Goal: Task Accomplishment & Management: Complete application form

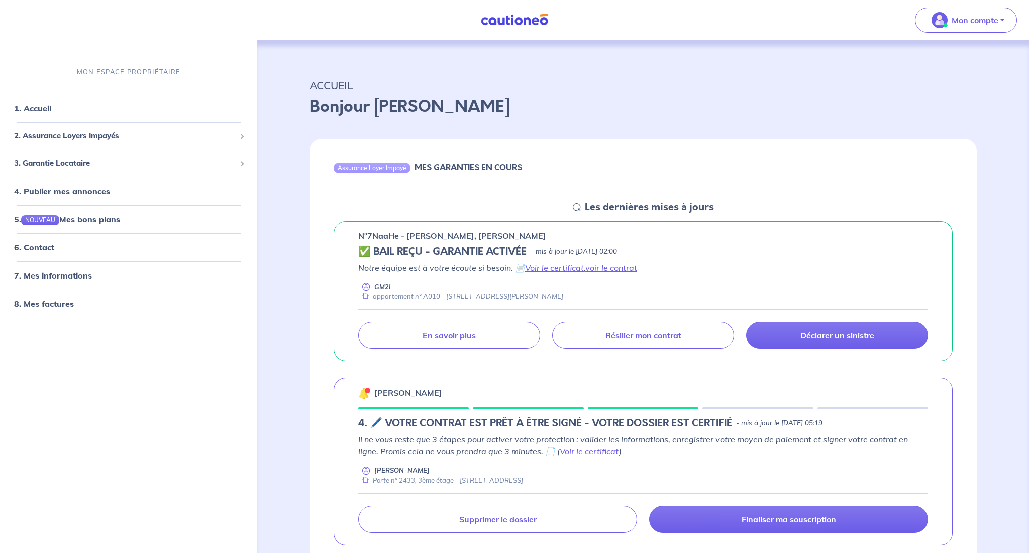
scroll to position [119, 0]
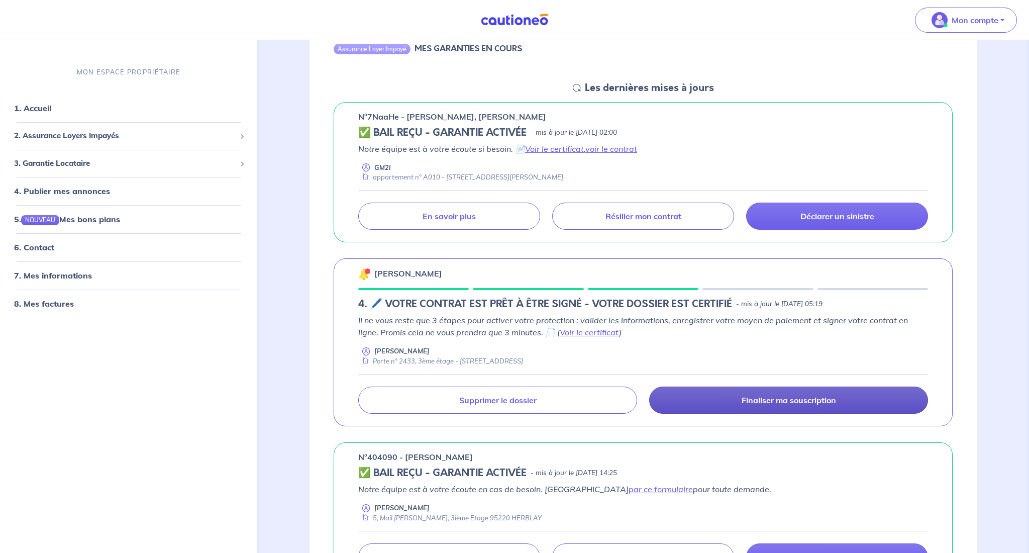
click at [779, 402] on p "Finaliser ma souscription" at bounding box center [789, 400] width 94 height 10
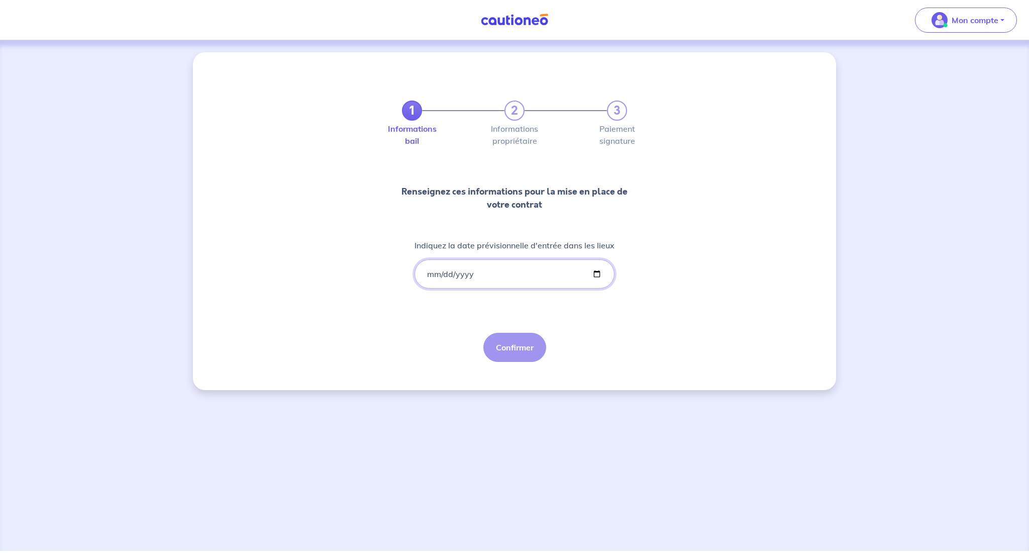
click at [436, 274] on input "Indiquez la date prévisionnelle d'entrée dans les lieux" at bounding box center [515, 273] width 200 height 29
type input "[DATE]"
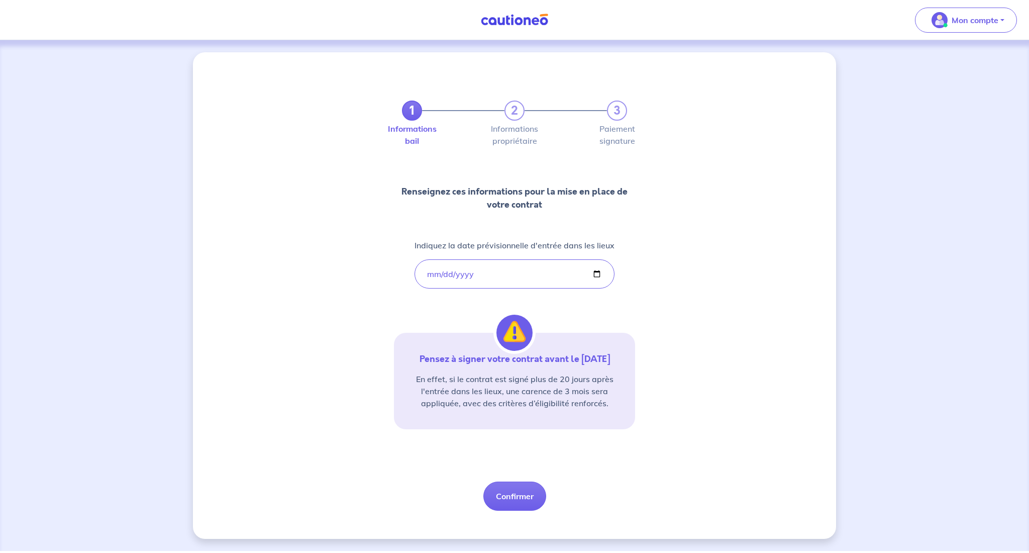
click at [682, 310] on div "1 2 3 Informations bail Informations propriétaire Paiement signature Renseignez…" at bounding box center [514, 295] width 643 height 486
click at [518, 503] on button "Confirmer" at bounding box center [514, 495] width 63 height 29
select select "FR"
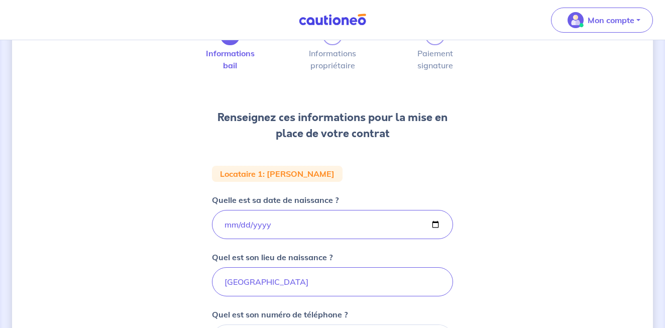
scroll to position [77, 0]
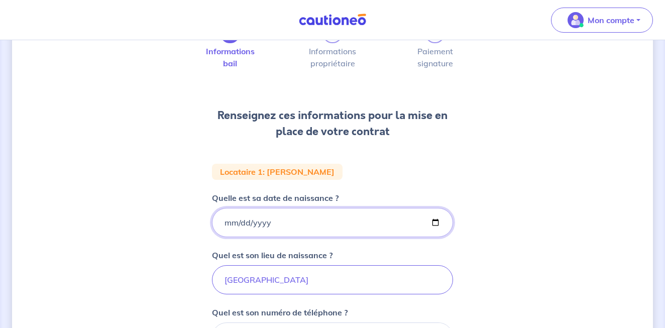
click at [266, 222] on input "[DATE]" at bounding box center [332, 222] width 241 height 29
type input "0006-05-17"
type input "[DATE]"
click at [462, 237] on div "1 2 3 Informations bail Informations propriétaire Paiement signature Renseignez…" at bounding box center [332, 261] width 641 height 573
drag, startPoint x: 261, startPoint y: 284, endPoint x: 195, endPoint y: 277, distance: 66.2
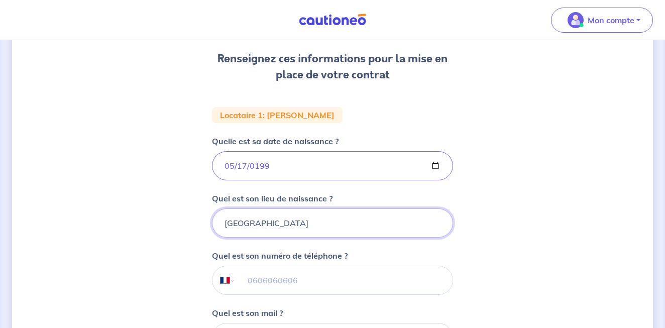
scroll to position [182, 0]
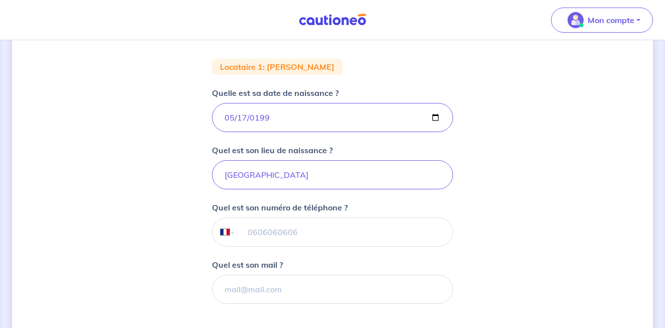
click at [305, 239] on input "tel" at bounding box center [344, 232] width 217 height 28
click at [249, 178] on input "[GEOGRAPHIC_DATA]" at bounding box center [332, 174] width 241 height 29
type input "[GEOGRAPHIC_DATA]"
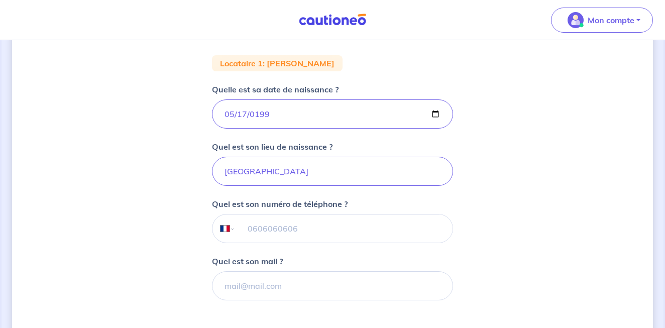
scroll to position [186, 0]
drag, startPoint x: 243, startPoint y: 171, endPoint x: 196, endPoint y: 171, distance: 47.7
click at [196, 171] on div "1 2 3 Informations bail Informations propriétaire Paiement signature Renseignez…" at bounding box center [332, 152] width 641 height 573
click at [243, 174] on input "Quel est son lieu de naissance ?" at bounding box center [332, 171] width 241 height 29
type input "[GEOGRAPHIC_DATA]"
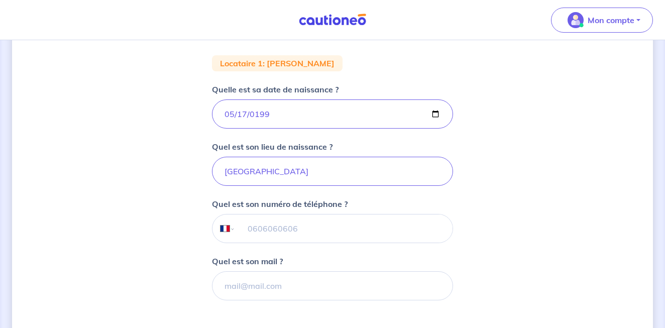
click at [269, 231] on input "tel" at bounding box center [344, 229] width 217 height 28
type input "06 22 18 73 55"
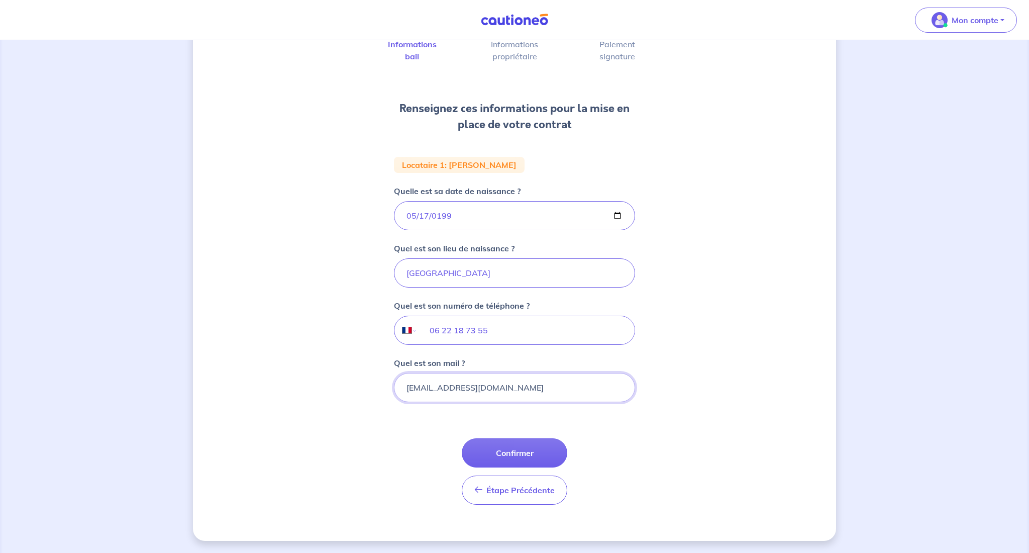
scroll to position [84, 0]
type input "[EMAIL_ADDRESS][DOMAIN_NAME]"
click at [517, 458] on button "Confirmer" at bounding box center [515, 452] width 106 height 29
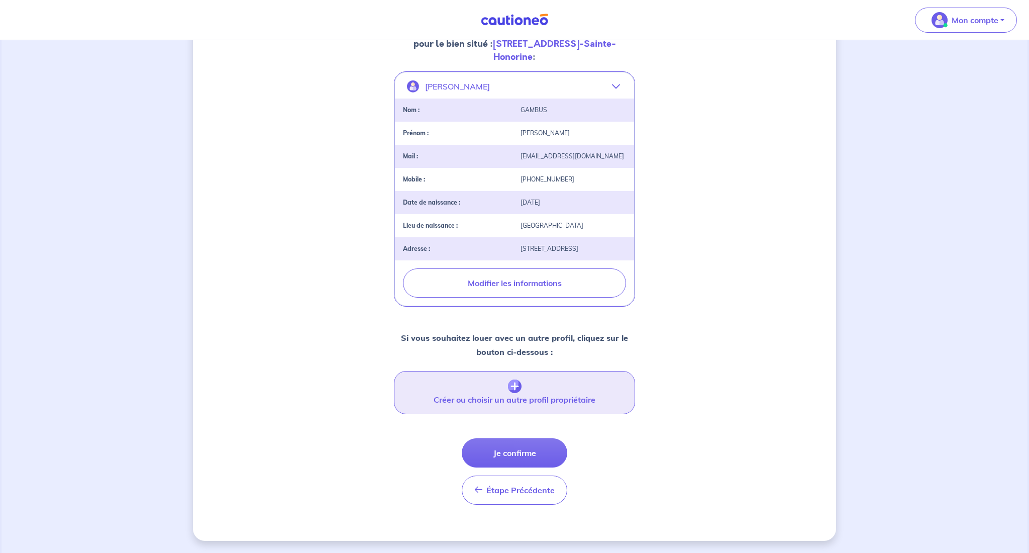
scroll to position [209, 0]
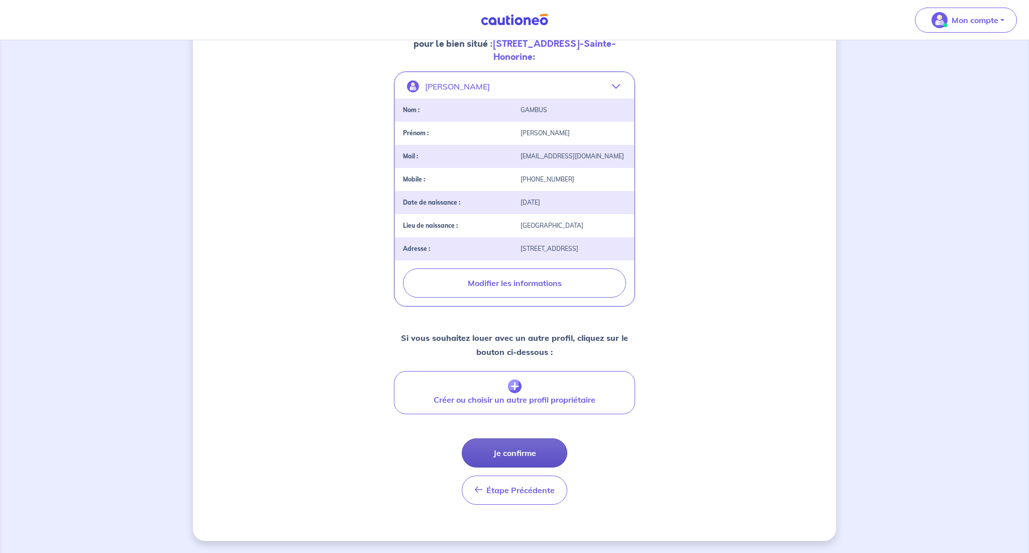
click at [514, 452] on button "Je confirme" at bounding box center [515, 452] width 106 height 29
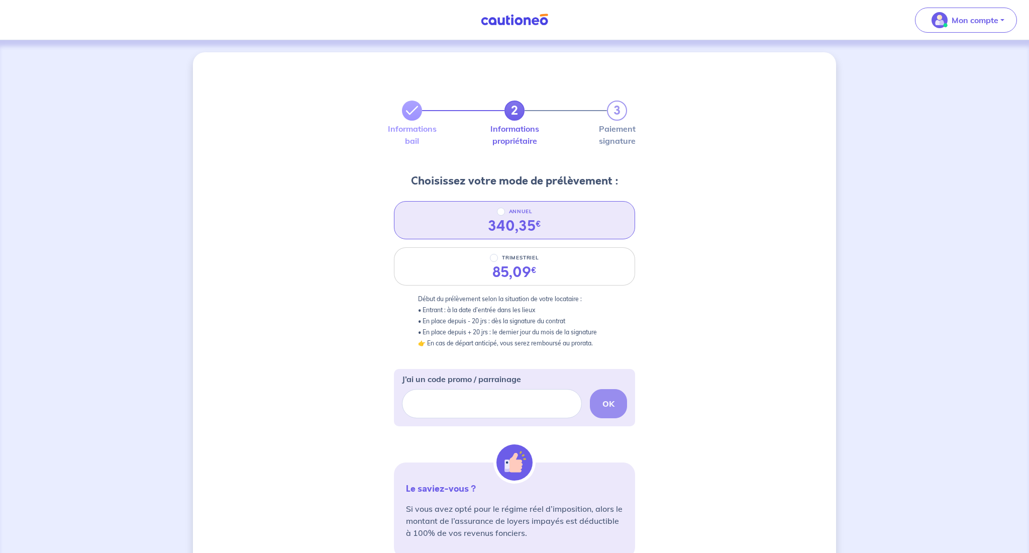
scroll to position [0, 1]
click at [501, 212] on input "ANNUEL" at bounding box center [501, 212] width 8 height 8
radio input "true"
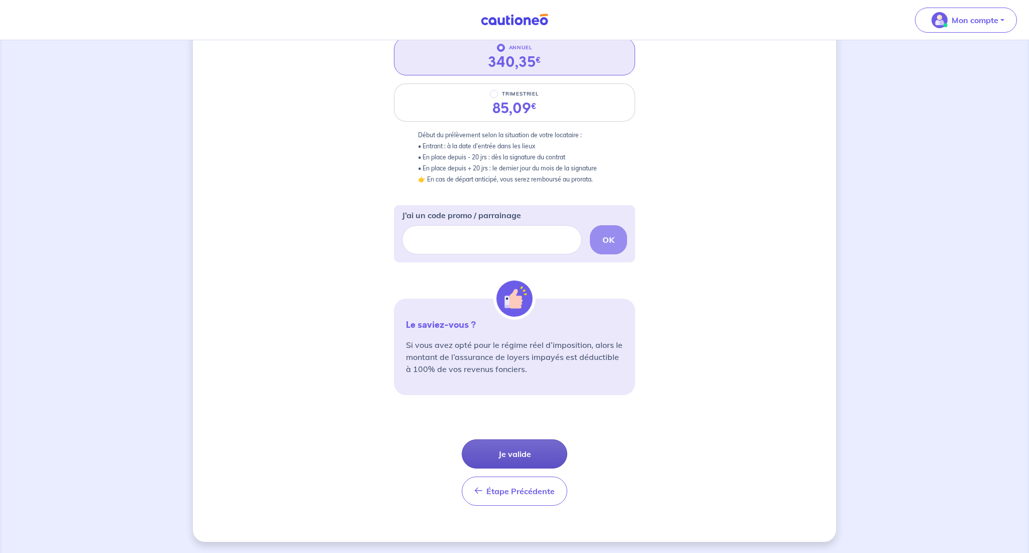
scroll to position [164, 0]
click at [523, 454] on button "Je valide" at bounding box center [515, 453] width 106 height 29
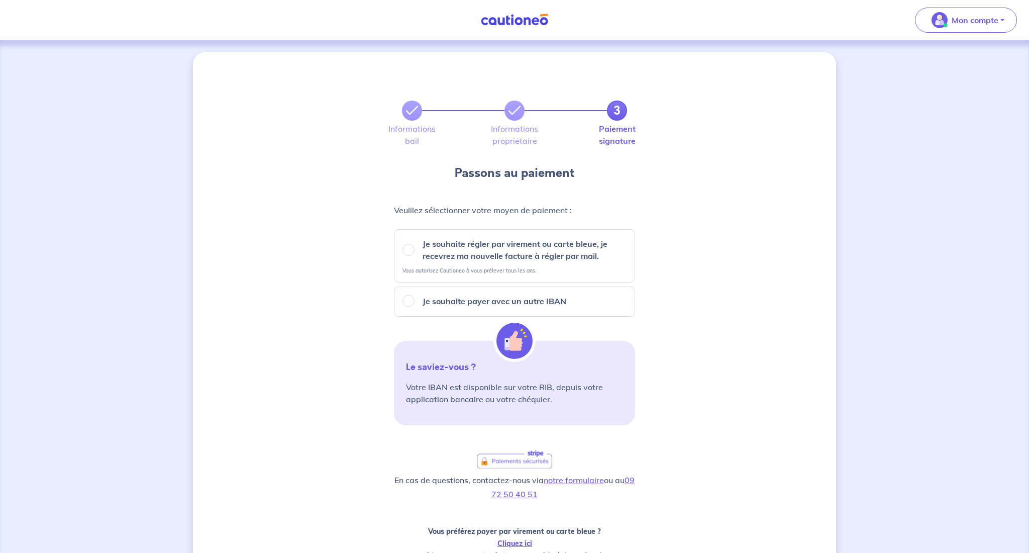
click at [409, 248] on input "Je souhaite régler par virement ou carte bleue, je recevrez ma nouvelle facture…" at bounding box center [409, 250] width 12 height 12
radio input "true"
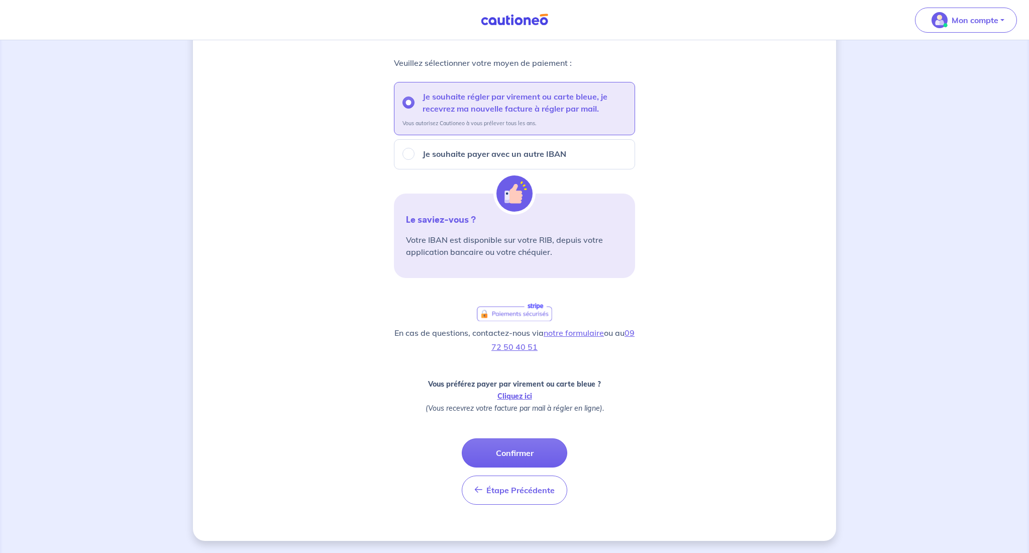
scroll to position [147, 0]
click at [512, 455] on button "Confirmer" at bounding box center [515, 452] width 106 height 29
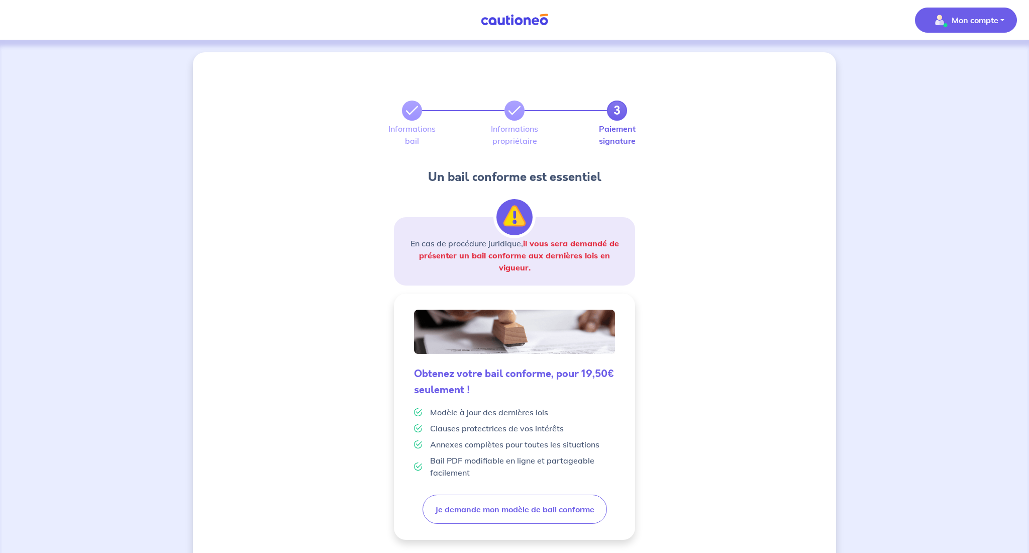
click at [981, 23] on p "Mon compte" at bounding box center [975, 20] width 47 height 12
click at [952, 64] on link "Mes informations" at bounding box center [956, 62] width 81 height 16
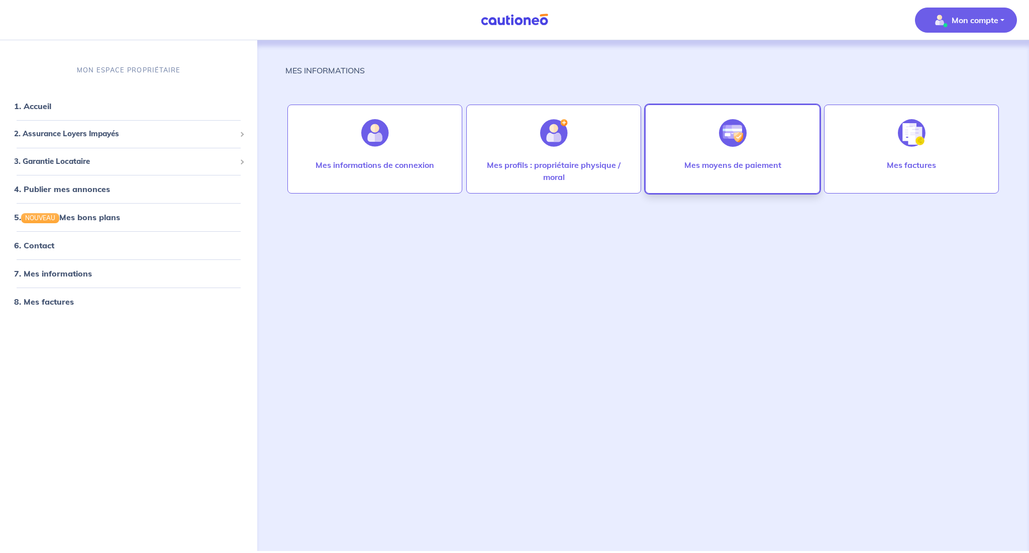
click at [700, 155] on div "Mes moyens de paiement" at bounding box center [732, 149] width 175 height 89
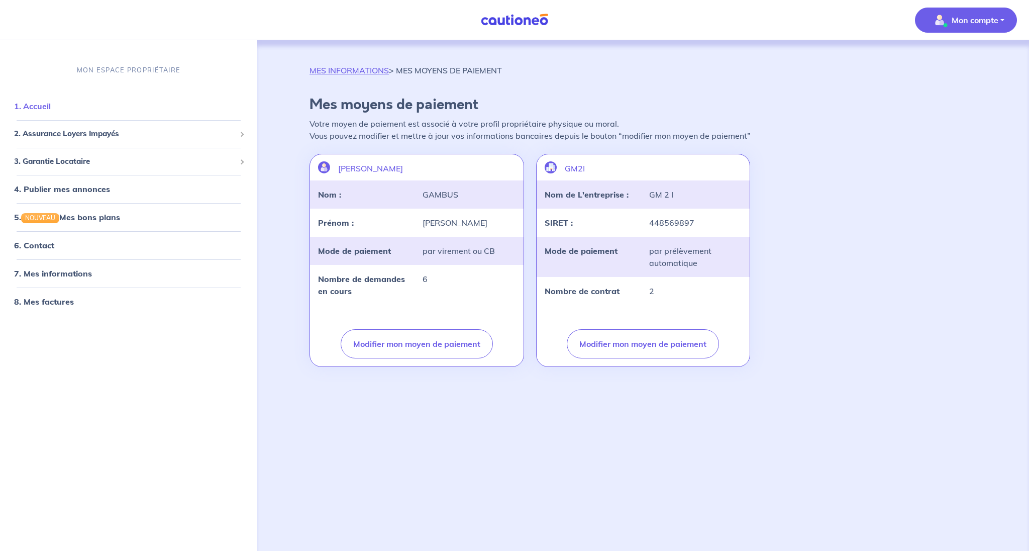
click at [32, 105] on link "1. Accueil" at bounding box center [32, 106] width 37 height 10
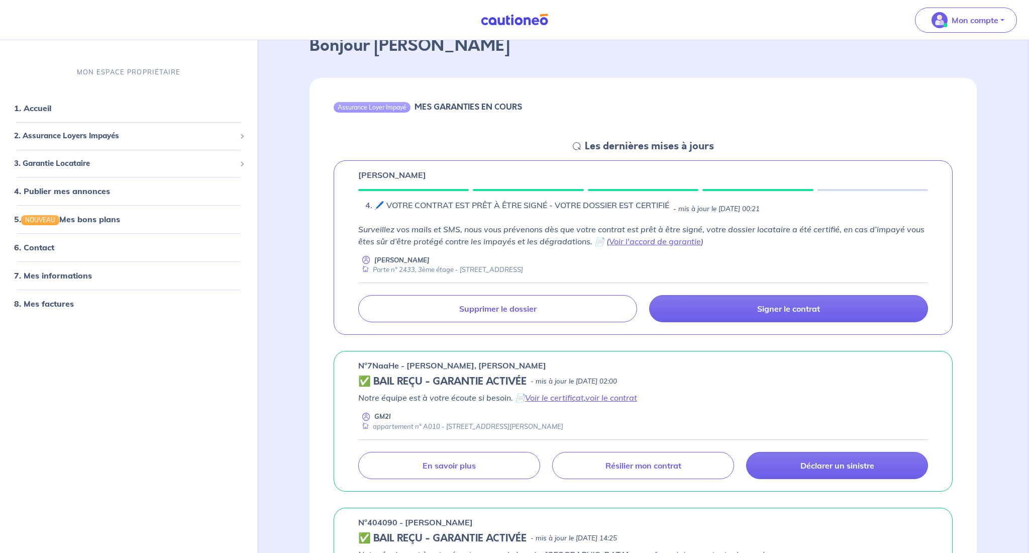
scroll to position [64, 0]
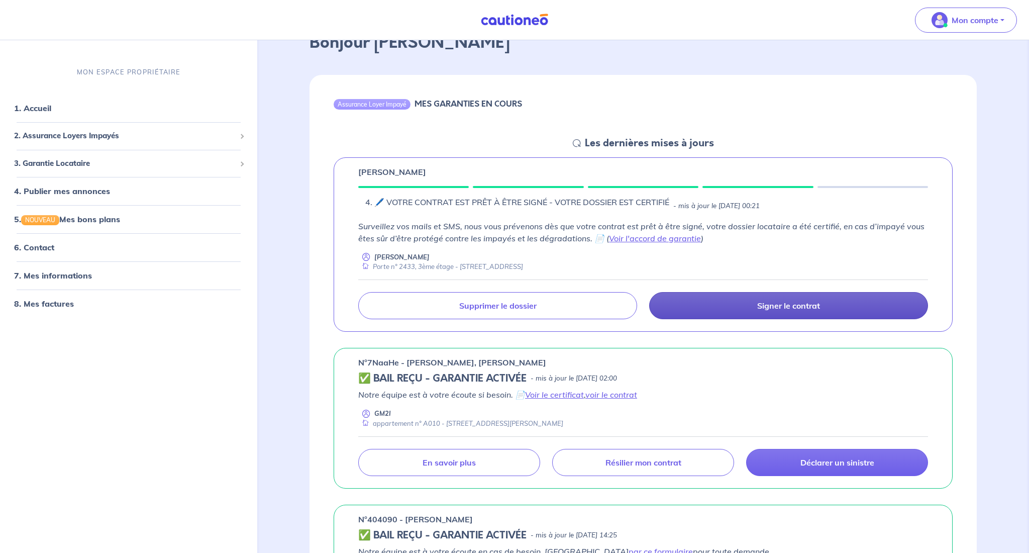
click at [796, 308] on p "Signer le contrat" at bounding box center [788, 306] width 63 height 10
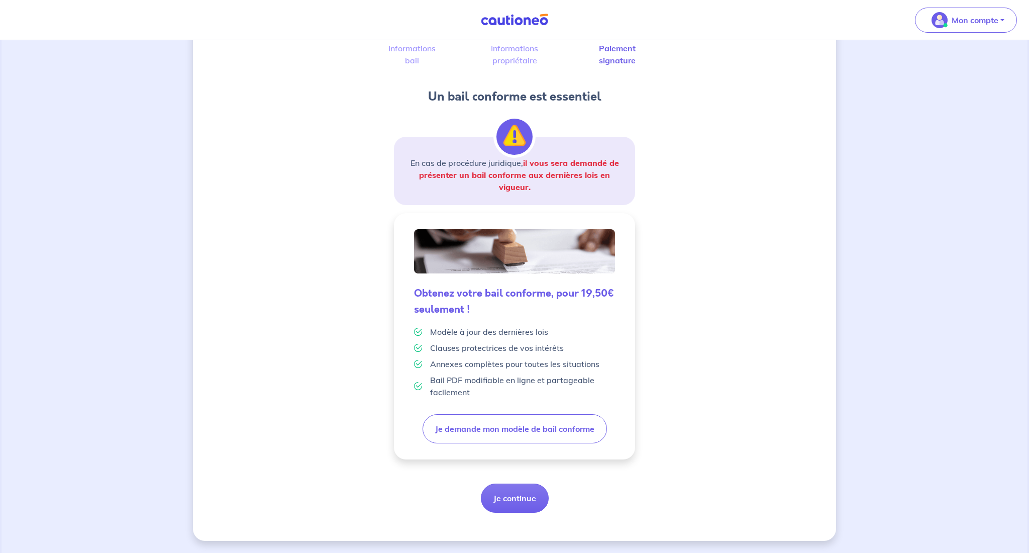
scroll to position [80, 0]
click at [520, 502] on button "Je continue" at bounding box center [515, 497] width 68 height 29
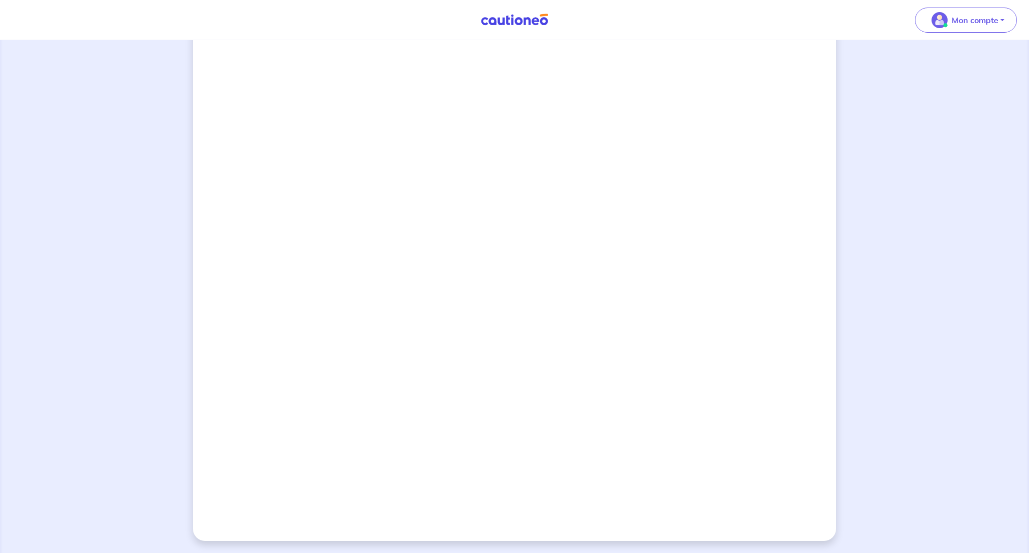
scroll to position [702, 0]
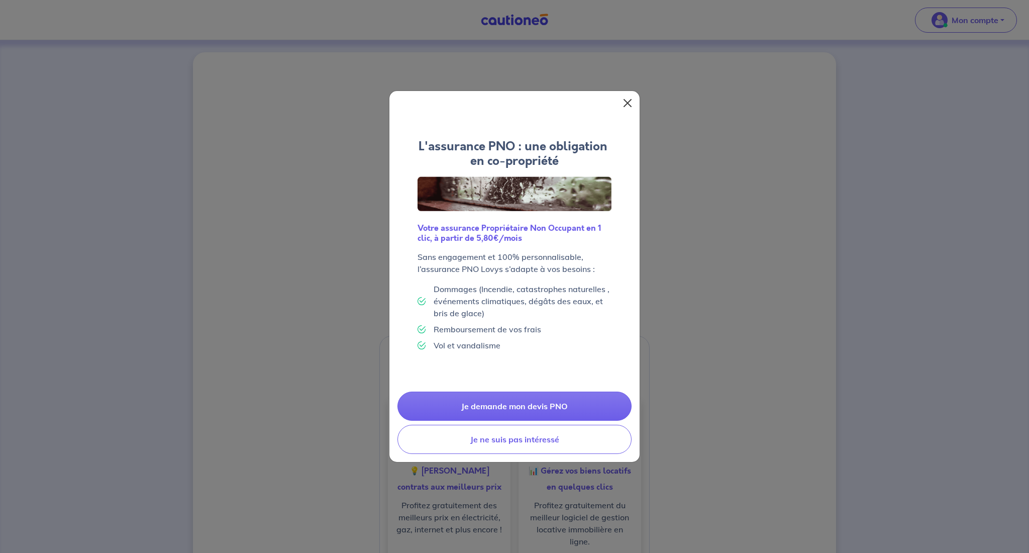
click at [629, 106] on button "Close" at bounding box center [628, 103] width 16 height 16
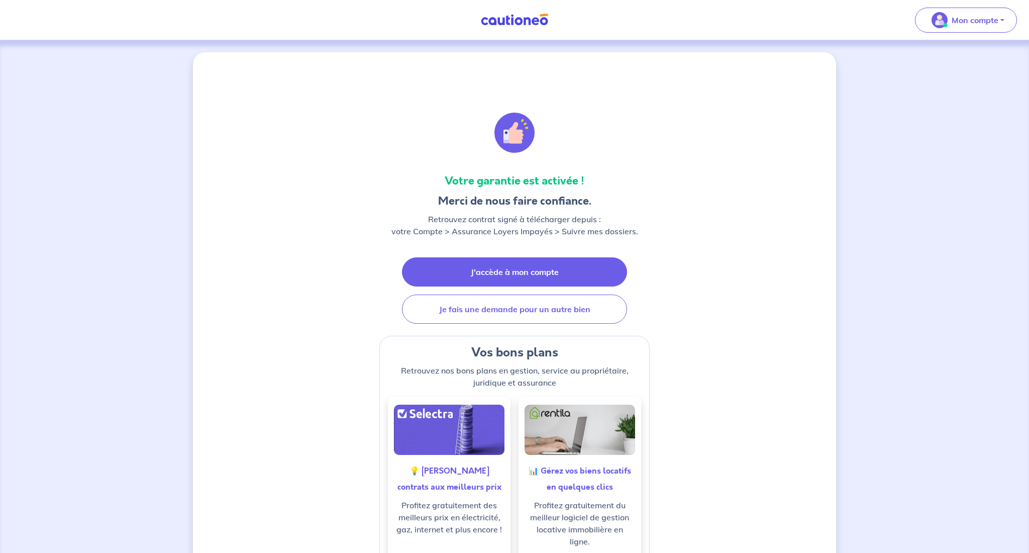
click at [518, 274] on link "J'accède à mon compte" at bounding box center [514, 271] width 225 height 29
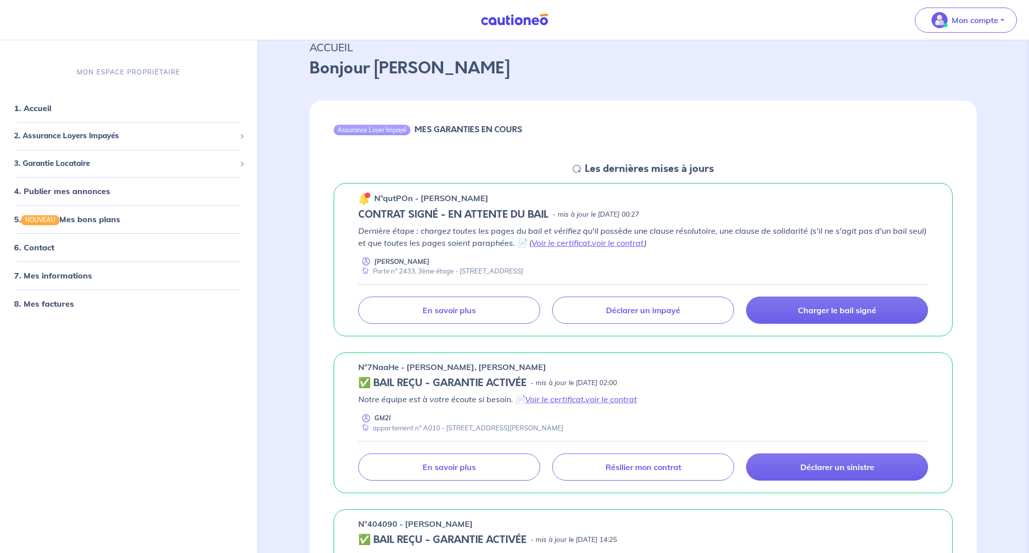
scroll to position [77, 0]
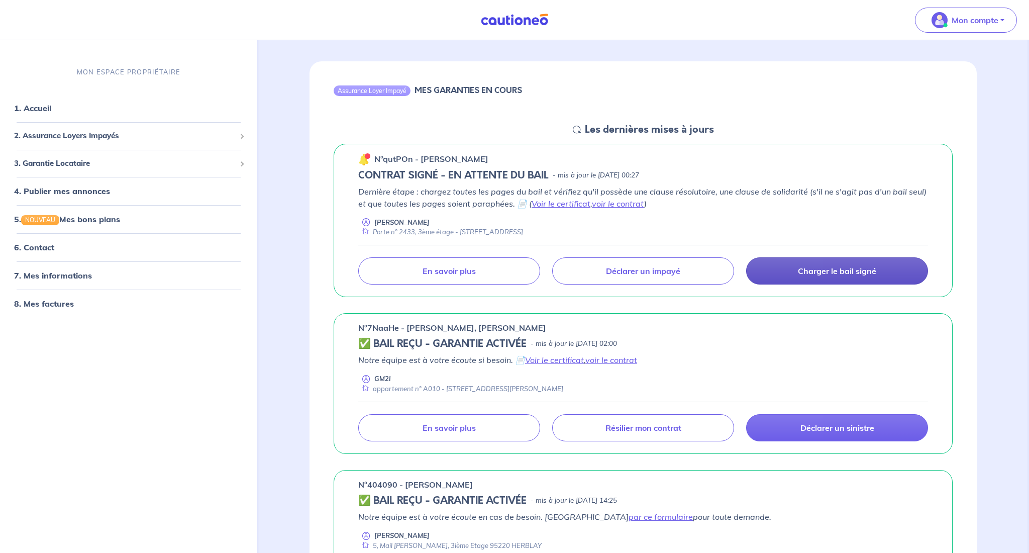
click at [845, 270] on p "Charger le bail signé" at bounding box center [837, 271] width 78 height 10
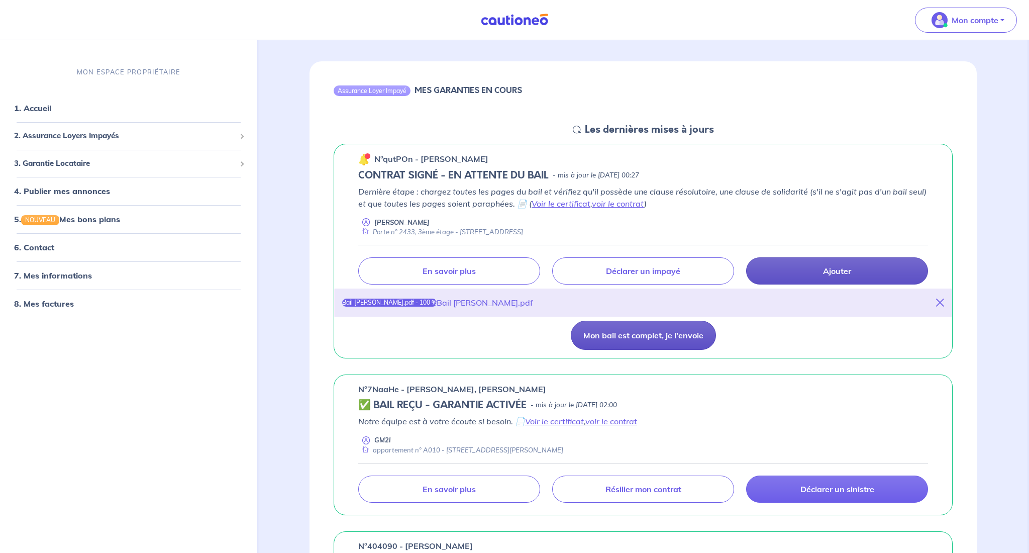
click at [637, 338] on button "Mon bail est complet, je l'envoie" at bounding box center [643, 335] width 145 height 29
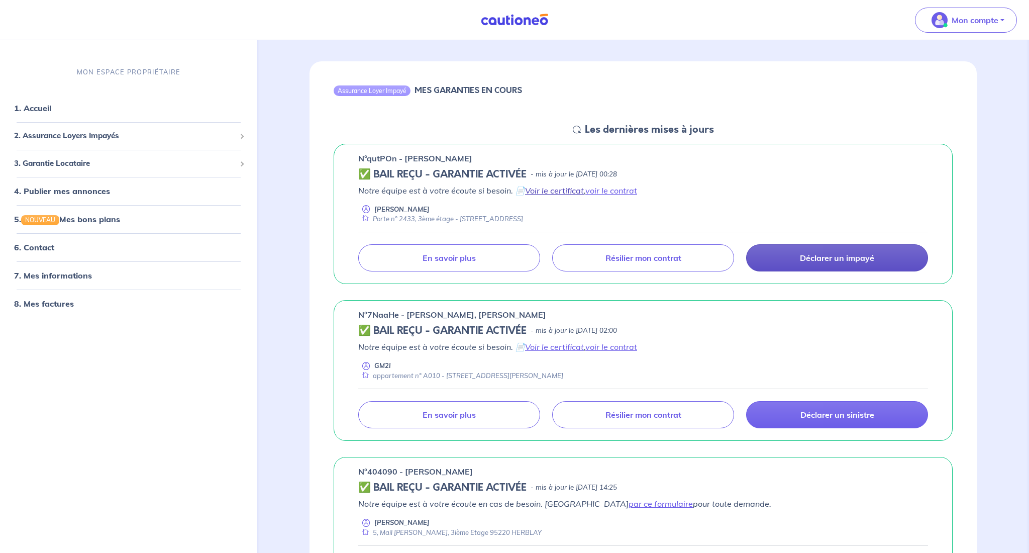
click at [565, 192] on link "Voir le certificat" at bounding box center [554, 190] width 59 height 10
click at [620, 192] on link "voir le contrat" at bounding box center [611, 190] width 52 height 10
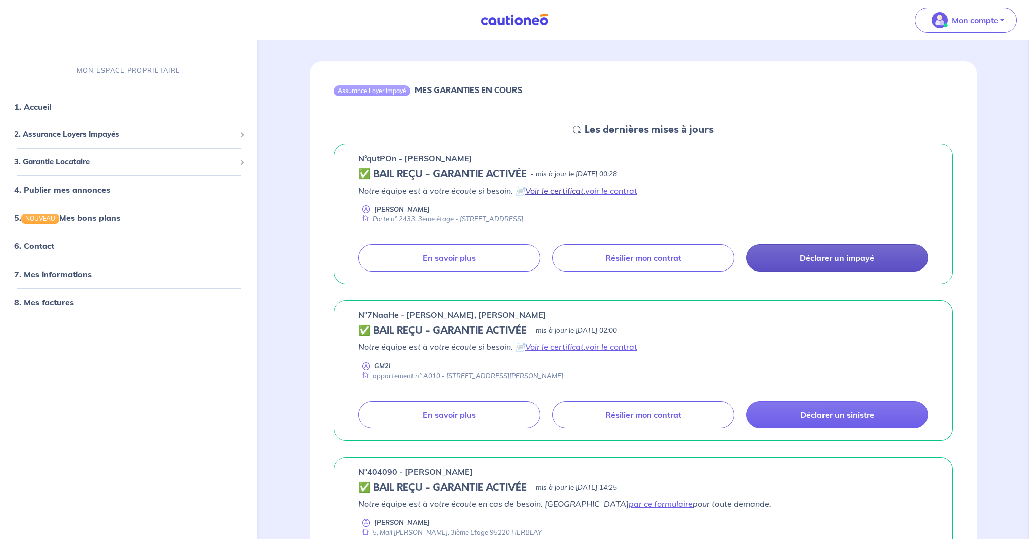
click at [557, 190] on link "Voir le certificat" at bounding box center [554, 190] width 59 height 10
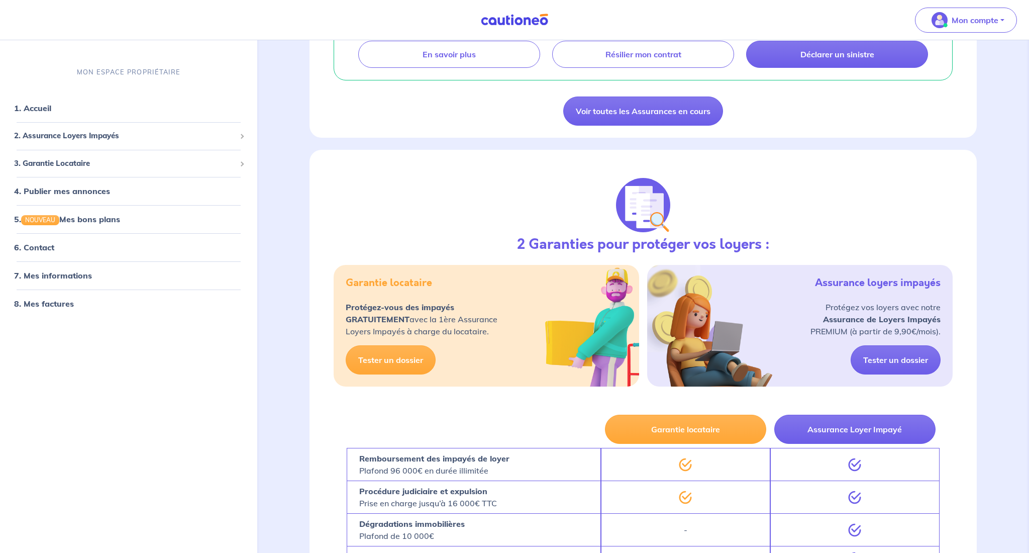
scroll to position [752, 0]
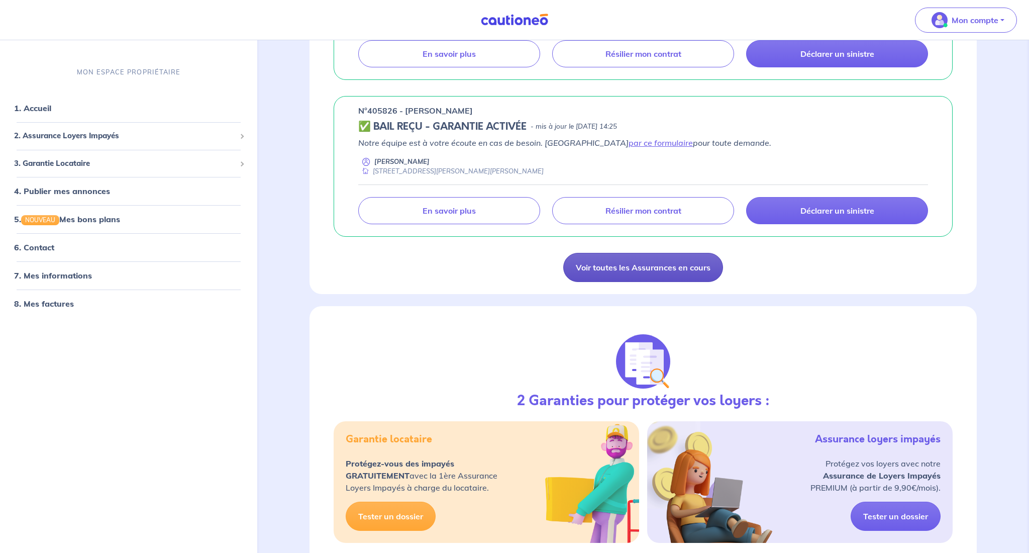
click at [613, 269] on link "Voir toutes les Assurances en cours" at bounding box center [643, 267] width 160 height 29
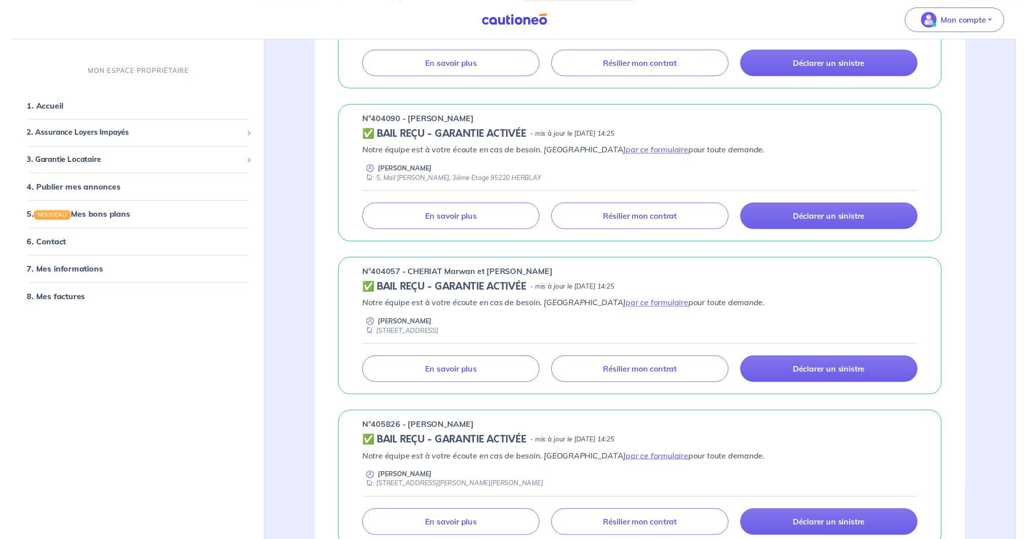
scroll to position [470, 0]
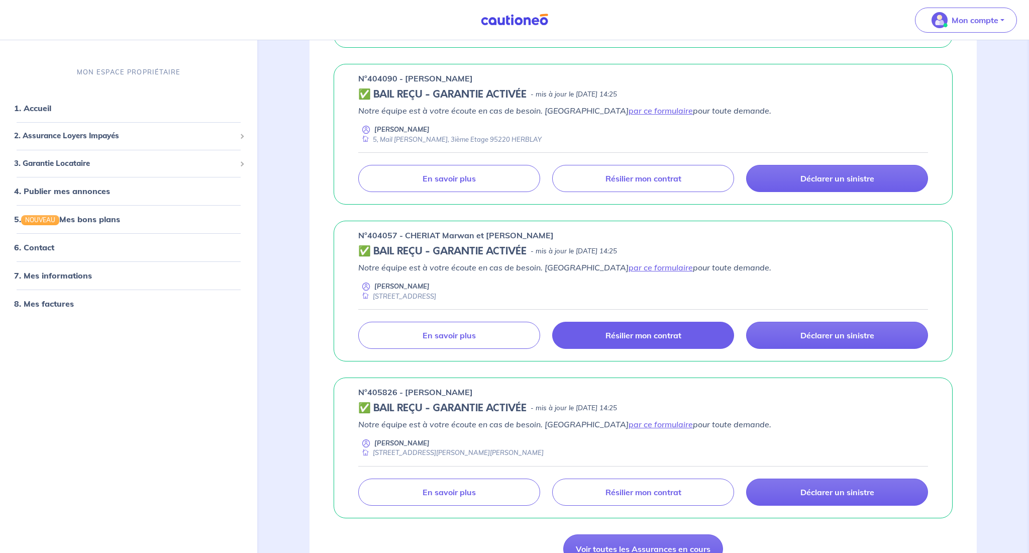
click at [638, 333] on p "Résilier mon contrat" at bounding box center [644, 335] width 76 height 10
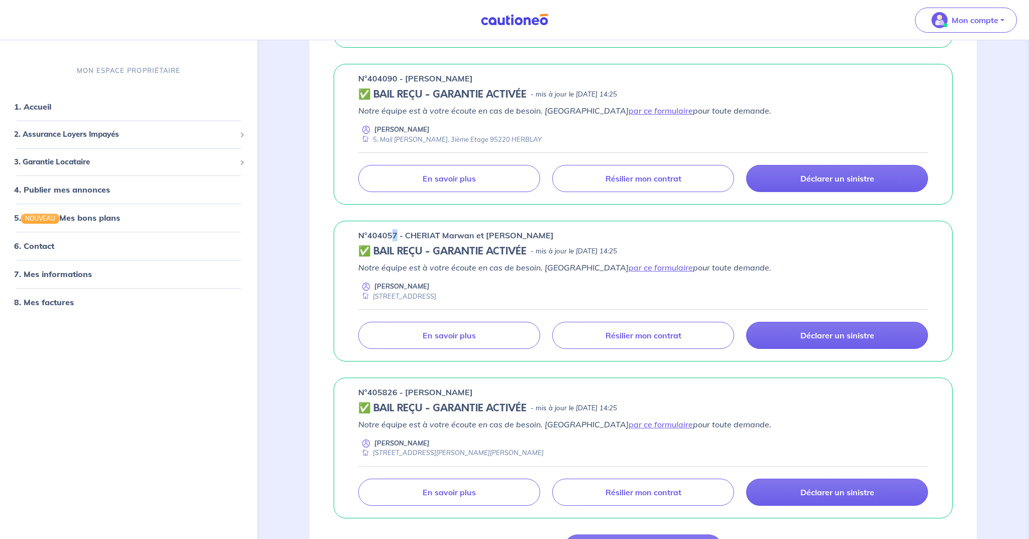
drag, startPoint x: 396, startPoint y: 233, endPoint x: 388, endPoint y: 235, distance: 7.7
click at [398, 235] on p "n°404057 - CHERIAT Marwan et [PERSON_NAME]" at bounding box center [456, 235] width 196 height 12
drag, startPoint x: 357, startPoint y: 233, endPoint x: 556, endPoint y: 236, distance: 199.6
click at [555, 236] on div "n°404057 - CHERIAT Marwan et [PERSON_NAME] ✅ BAIL REÇU - GARANTIE ACTIVÉE - mis…" at bounding box center [643, 291] width 619 height 141
drag, startPoint x: 557, startPoint y: 235, endPoint x: 354, endPoint y: 232, distance: 202.6
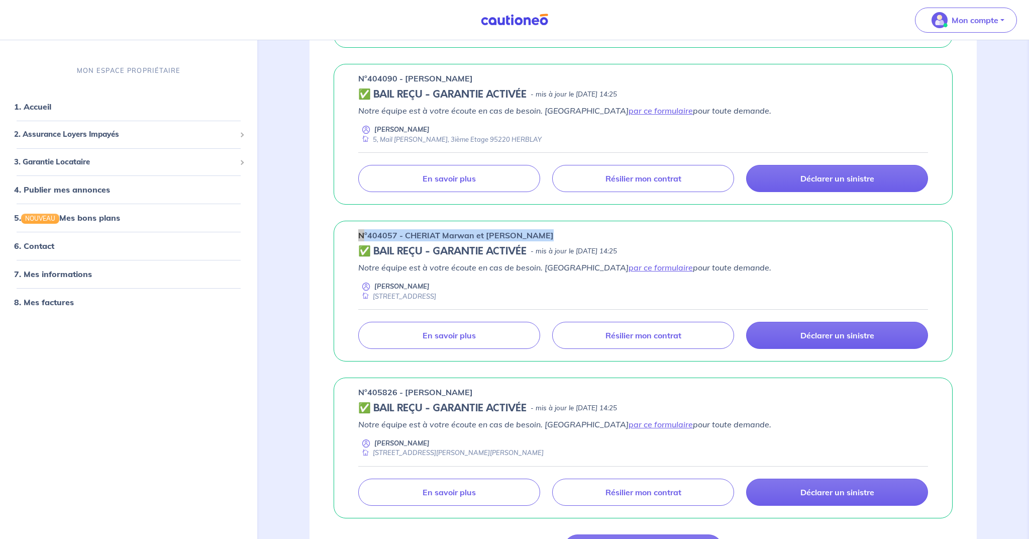
click at [350, 230] on div "n°404057 - CHERIAT Marwan et [PERSON_NAME] ✅ BAIL REÇU - GARANTIE ACTIVÉE - mis…" at bounding box center [643, 291] width 619 height 141
copy p "n°404057 - CHERIAT [PERSON_NAME] et [PERSON_NAME]"
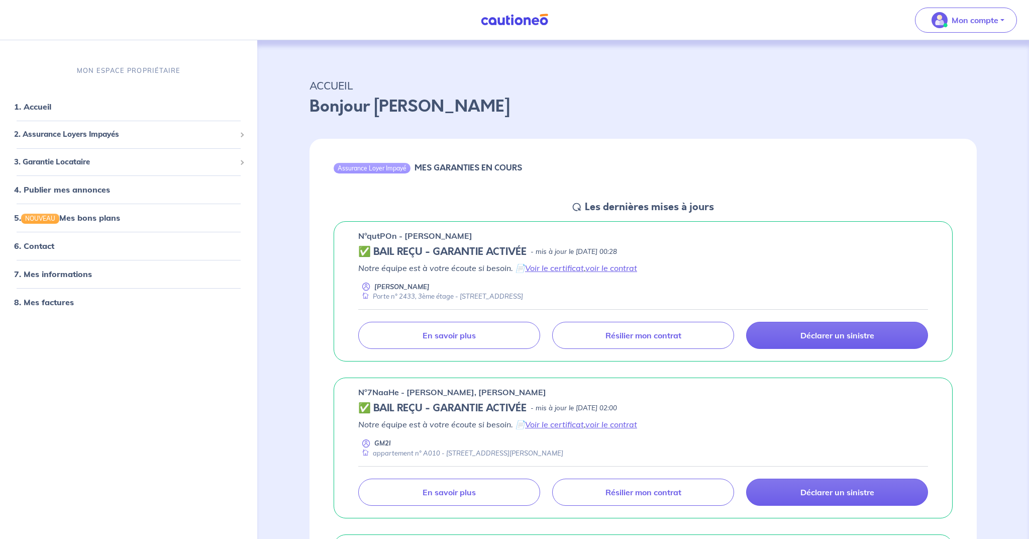
scroll to position [0, 0]
click at [39, 246] on link "6. Contact" at bounding box center [33, 246] width 39 height 10
click at [80, 136] on span "2. Assurance Loyers Impayés" at bounding box center [125, 135] width 222 height 12
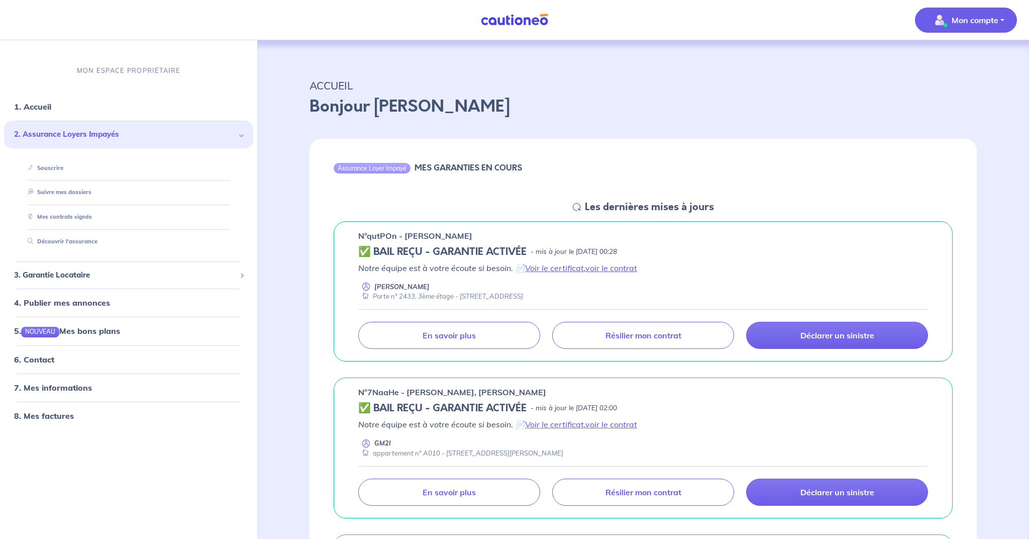
click at [977, 24] on p "Mon compte" at bounding box center [975, 20] width 47 height 12
click at [965, 64] on link "Mes informations" at bounding box center [956, 62] width 81 height 16
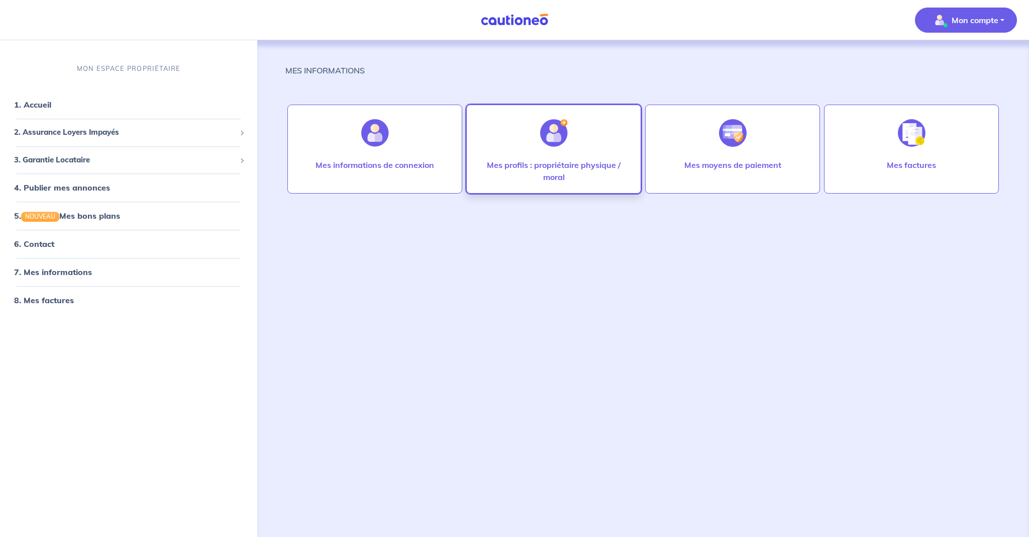
click at [577, 149] on div "Mes profils : propriétaire physique / moral" at bounding box center [553, 149] width 175 height 89
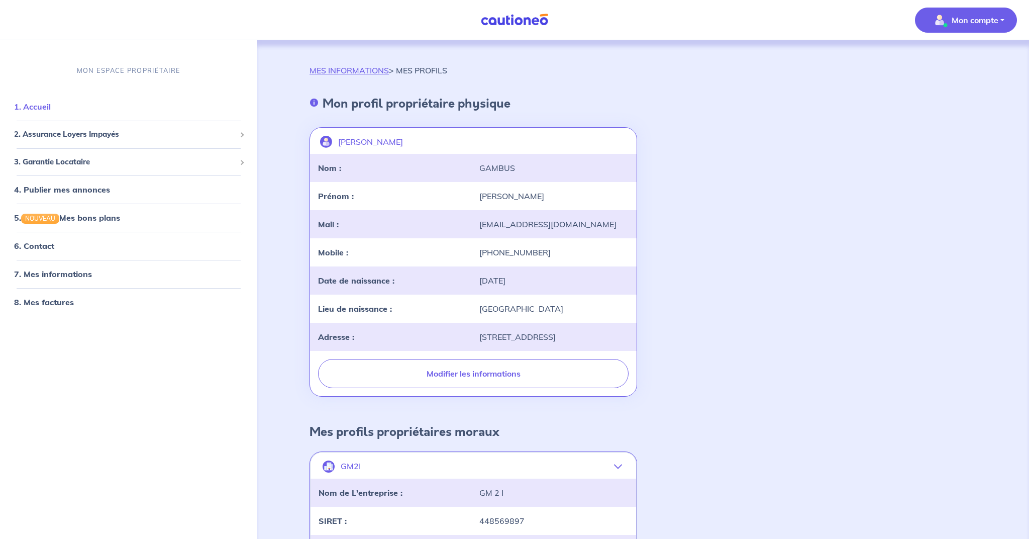
click at [31, 107] on link "1. Accueil" at bounding box center [32, 107] width 37 height 10
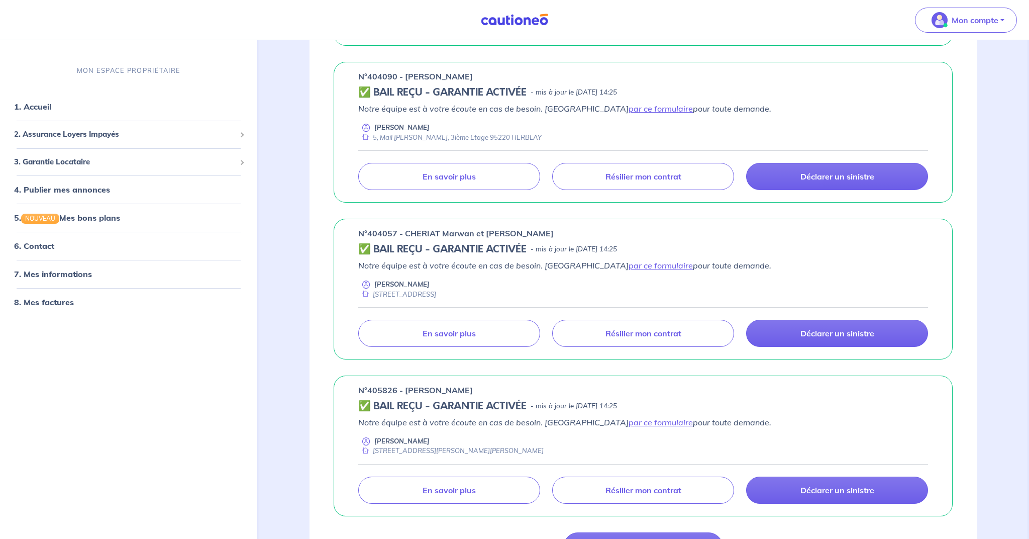
scroll to position [463, 0]
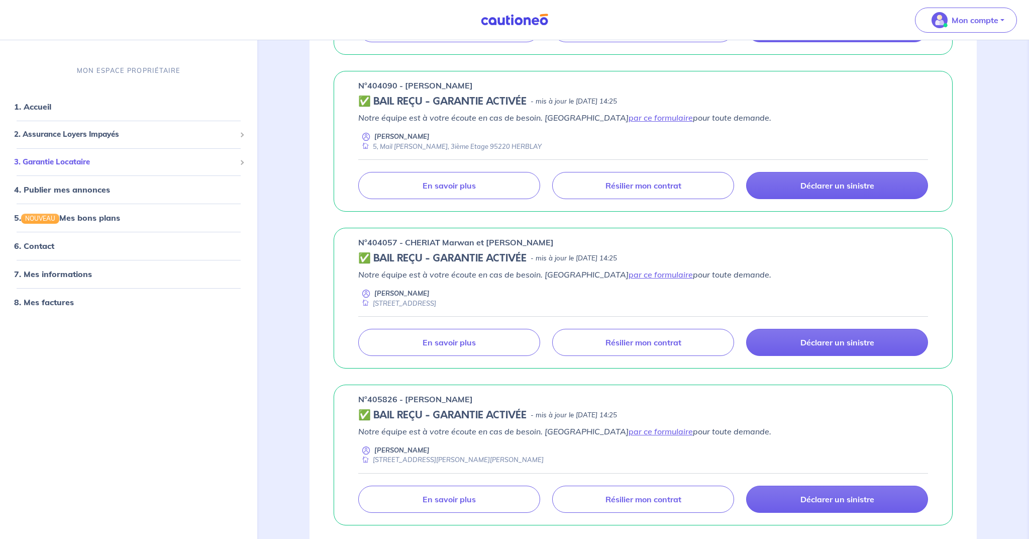
click at [62, 162] on span "3. Garantie Locataire" at bounding box center [125, 162] width 222 height 12
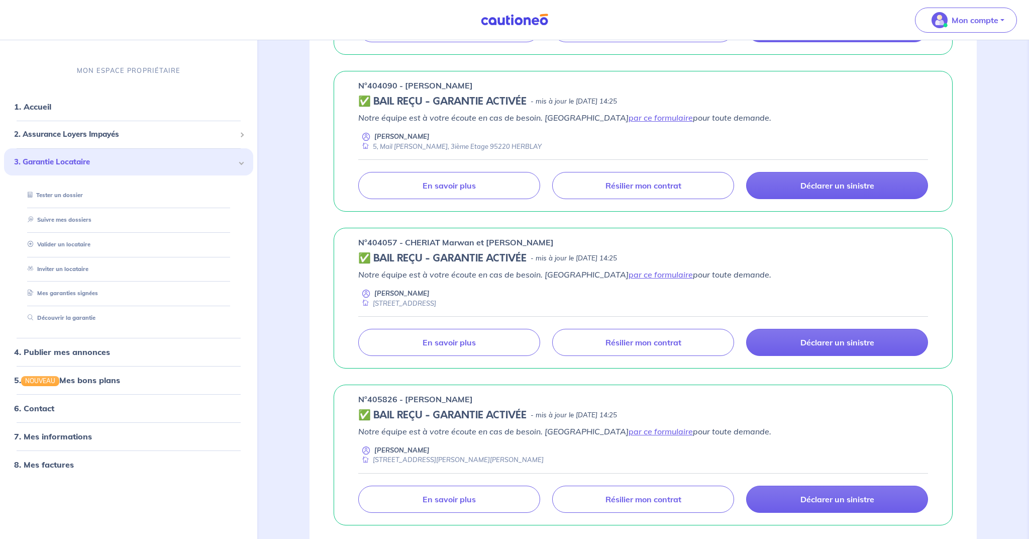
click at [62, 162] on span "3. Garantie Locataire" at bounding box center [125, 162] width 222 height 12
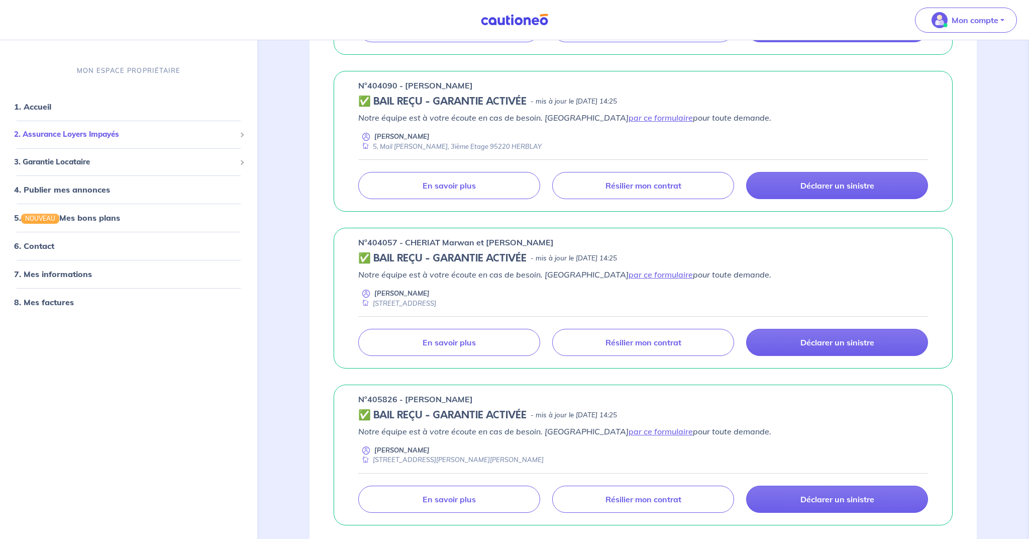
click at [81, 138] on span "2. Assurance Loyers Impayés" at bounding box center [125, 135] width 222 height 12
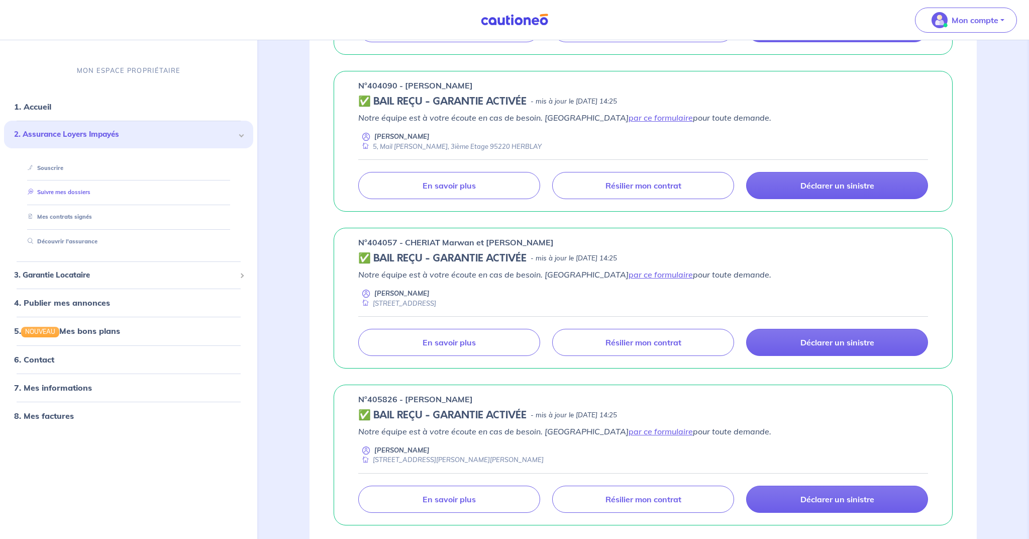
click at [65, 192] on link "Suivre mes dossiers" at bounding box center [57, 192] width 67 height 7
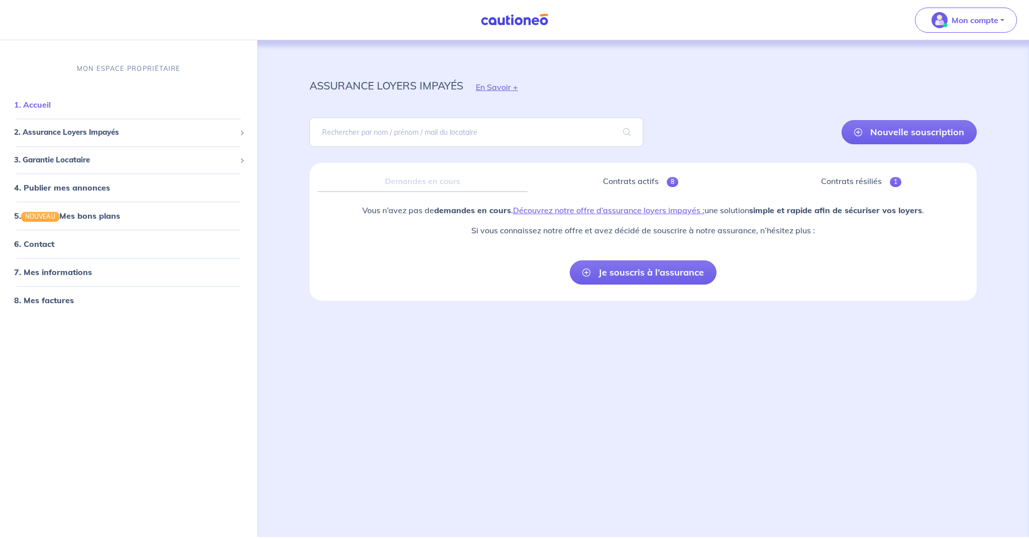
click at [41, 105] on link "1. Accueil" at bounding box center [32, 105] width 37 height 10
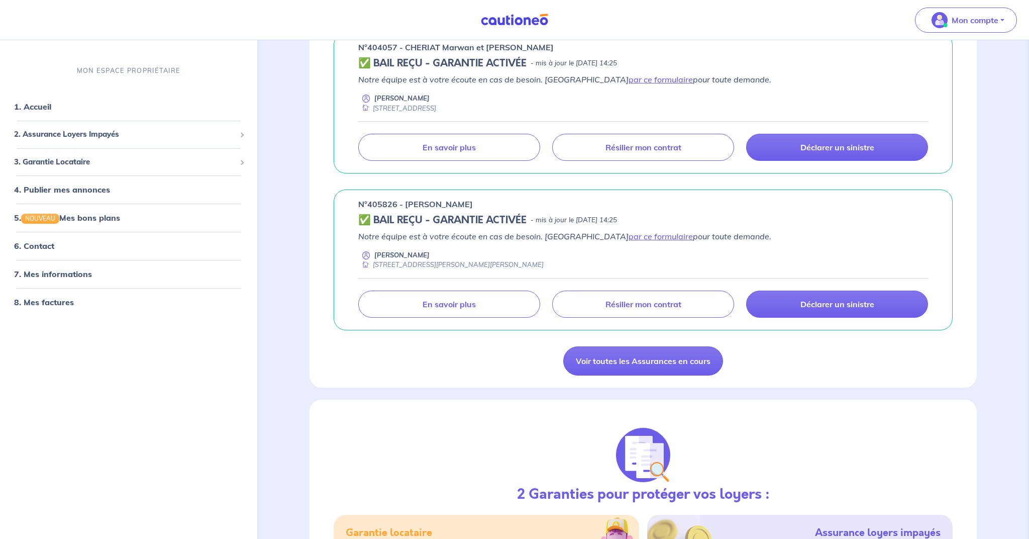
scroll to position [703, 0]
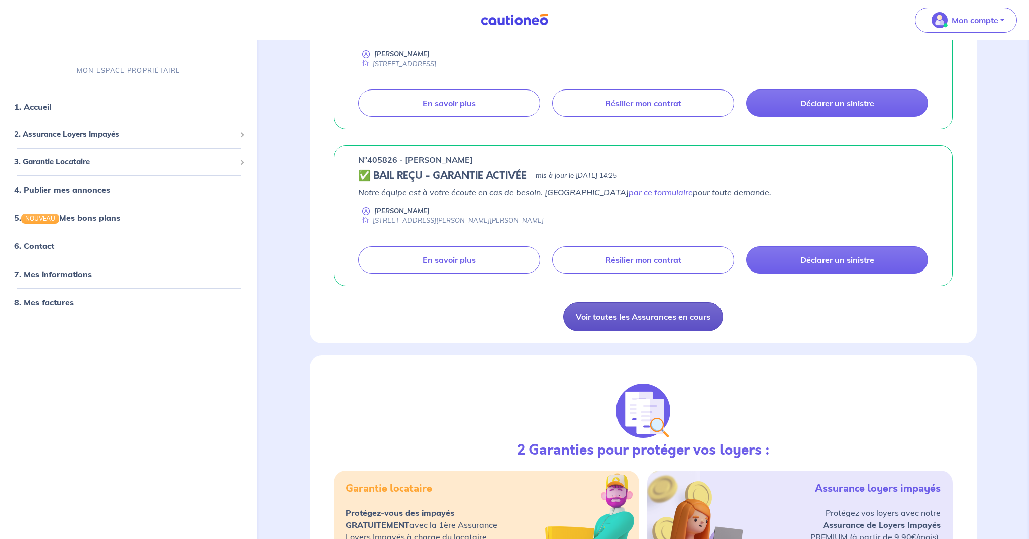
click at [653, 318] on link "Voir toutes les Assurances en cours" at bounding box center [643, 316] width 160 height 29
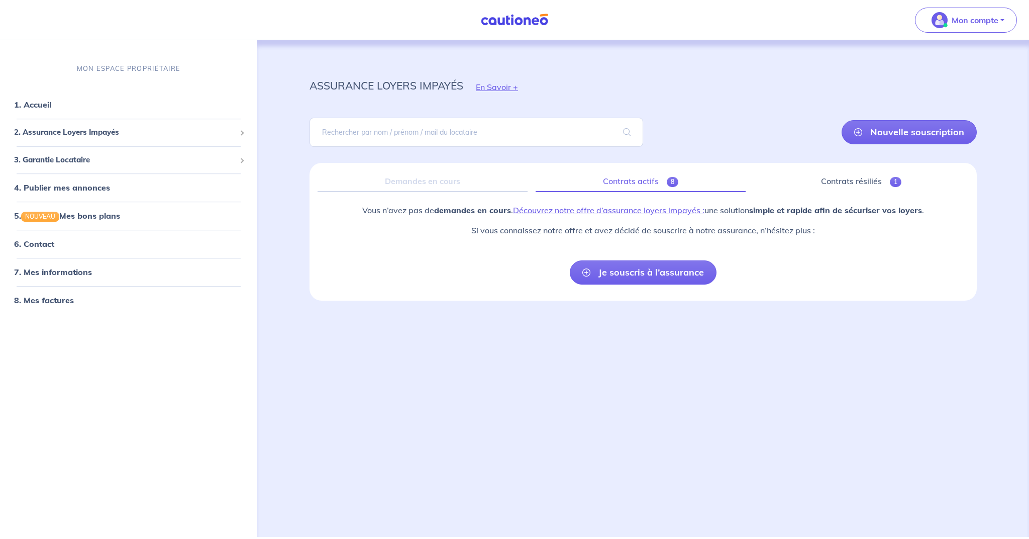
click at [627, 182] on link "Contrats actifs 8" at bounding box center [641, 181] width 210 height 21
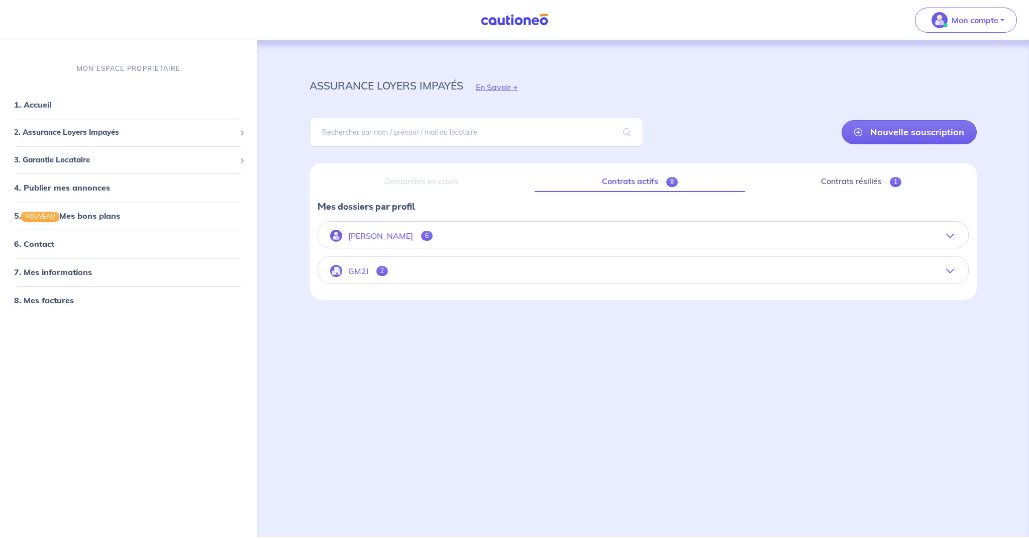
click at [387, 238] on p "[PERSON_NAME]" at bounding box center [380, 236] width 65 height 10
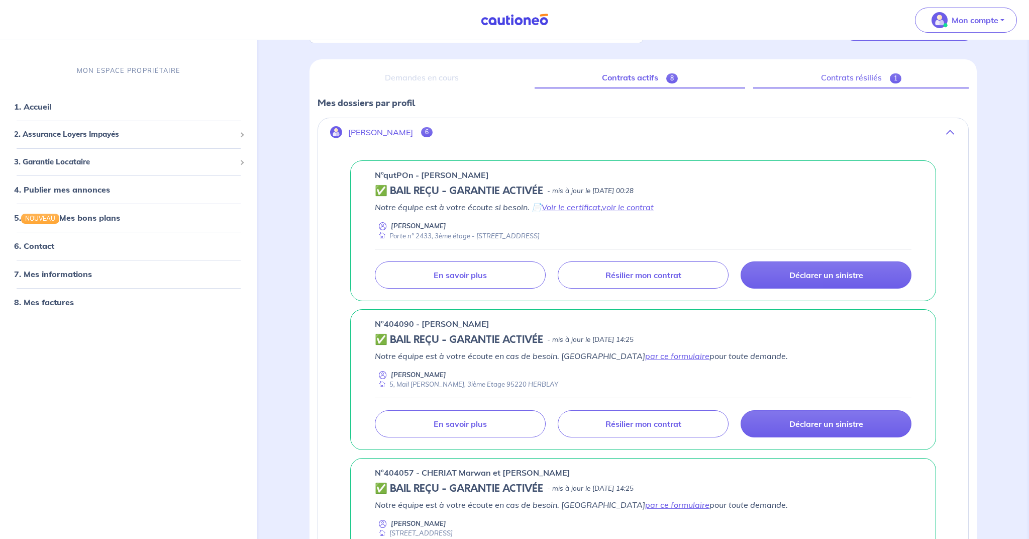
scroll to position [108, 0]
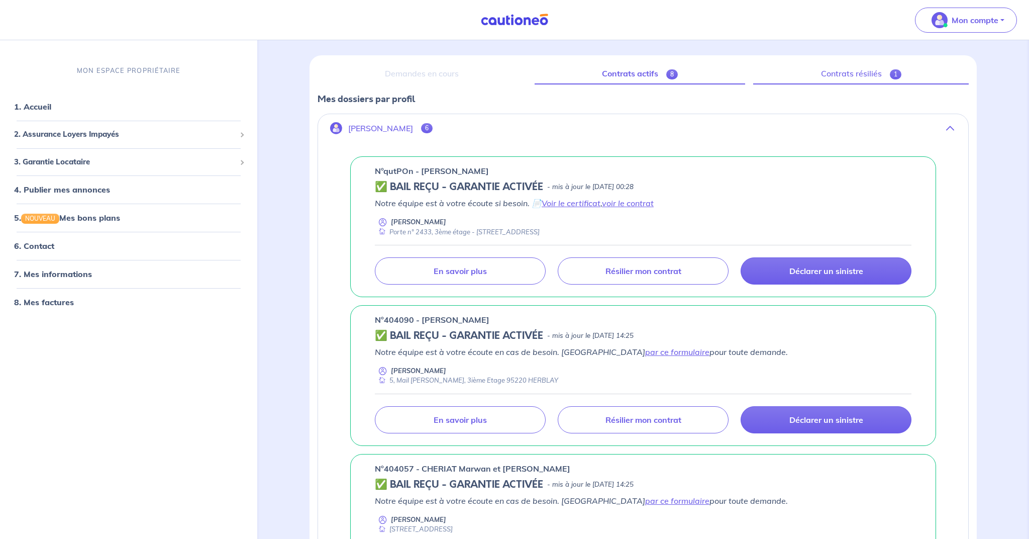
click at [846, 75] on link "Contrats résiliés 1" at bounding box center [861, 73] width 216 height 21
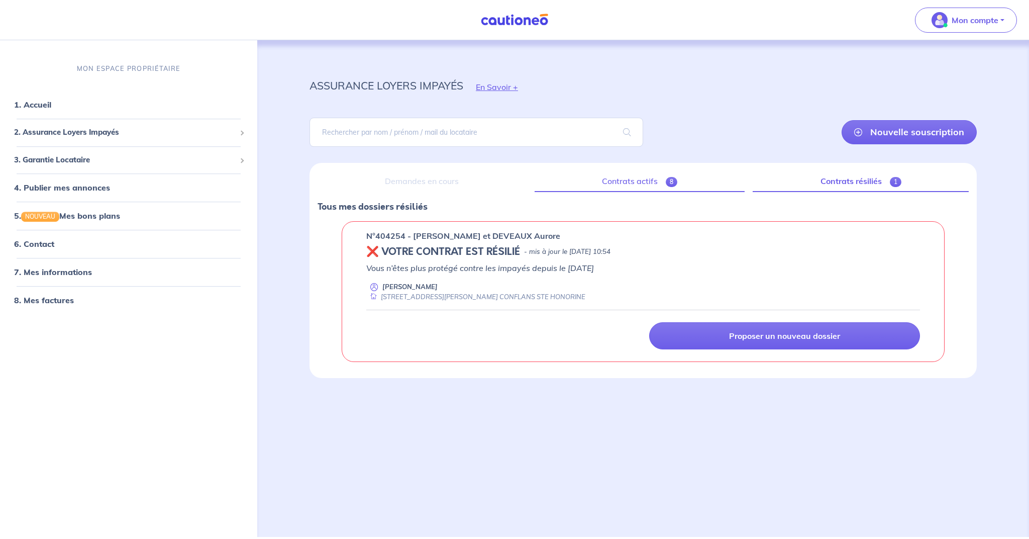
click at [641, 181] on link "Contrats actifs 8" at bounding box center [640, 181] width 211 height 21
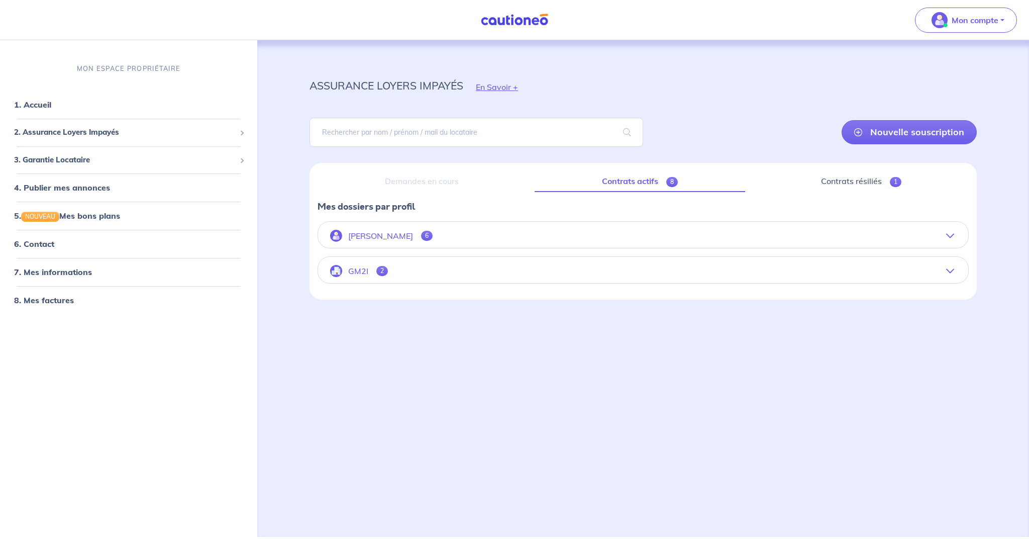
click at [358, 270] on p "GM2I" at bounding box center [358, 271] width 20 height 10
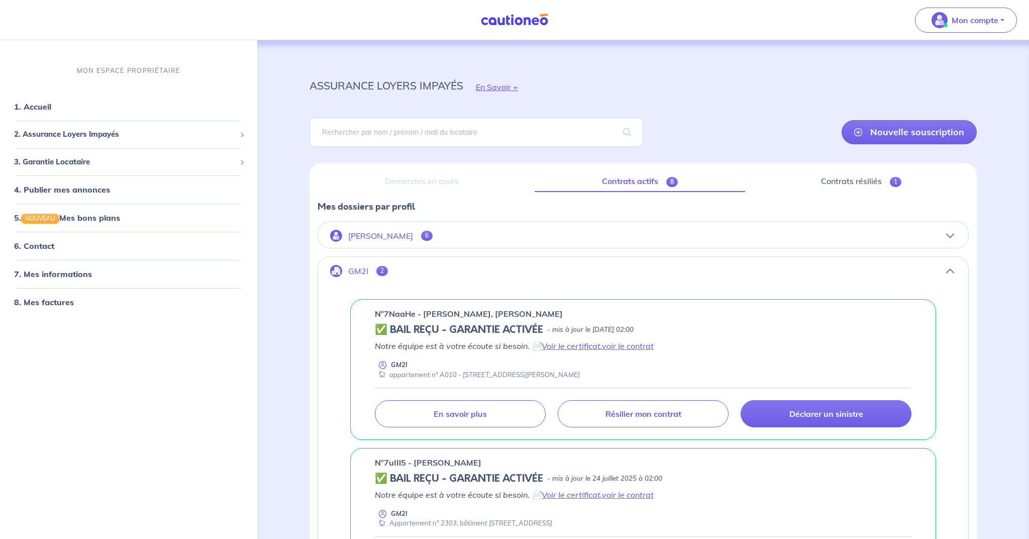
click at [375, 237] on p "[PERSON_NAME]" at bounding box center [380, 236] width 65 height 10
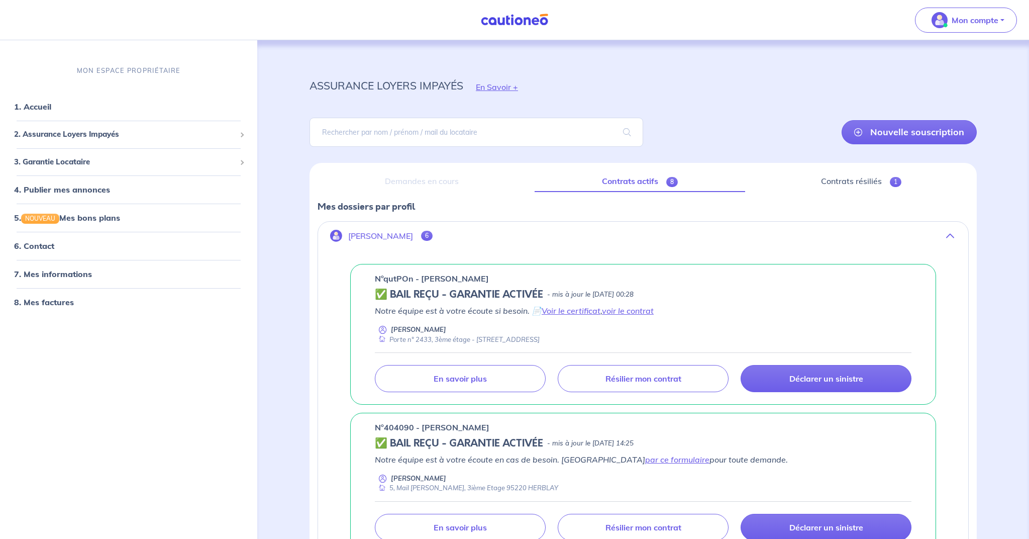
click at [627, 181] on link "Contrats actifs 8" at bounding box center [640, 181] width 211 height 21
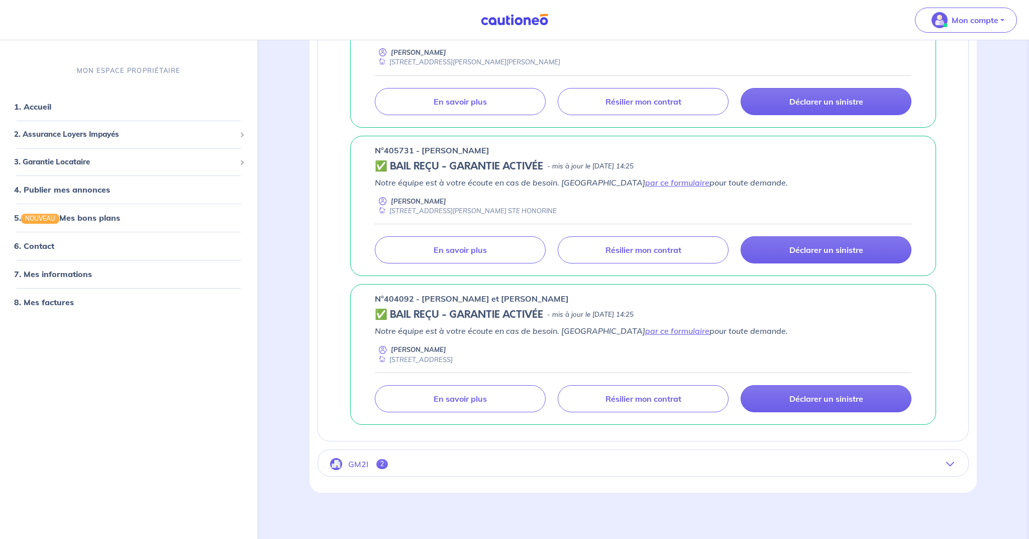
scroll to position [723, 0]
click at [362, 463] on p "GM2I" at bounding box center [358, 465] width 20 height 10
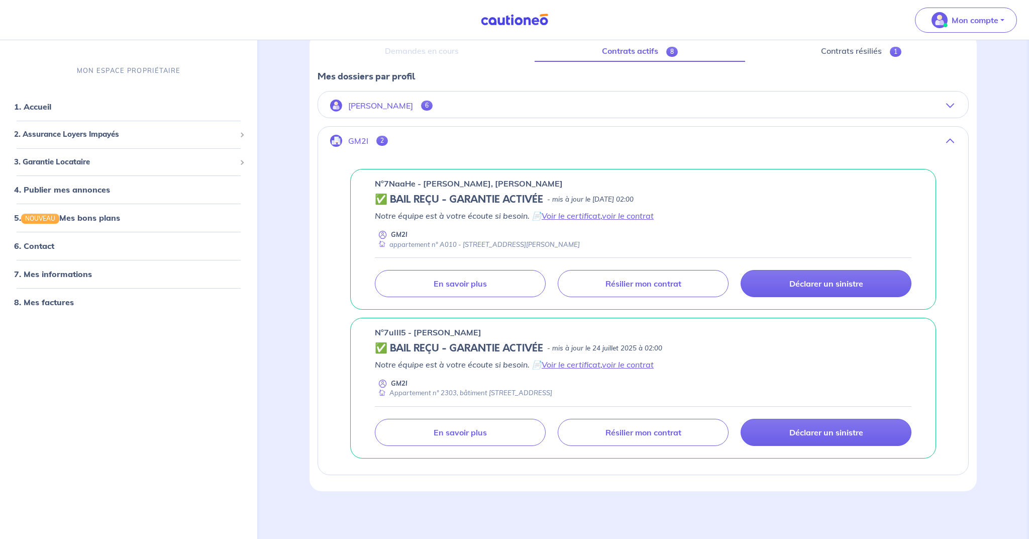
scroll to position [130, 0]
click at [381, 107] on p "[PERSON_NAME]" at bounding box center [380, 107] width 65 height 10
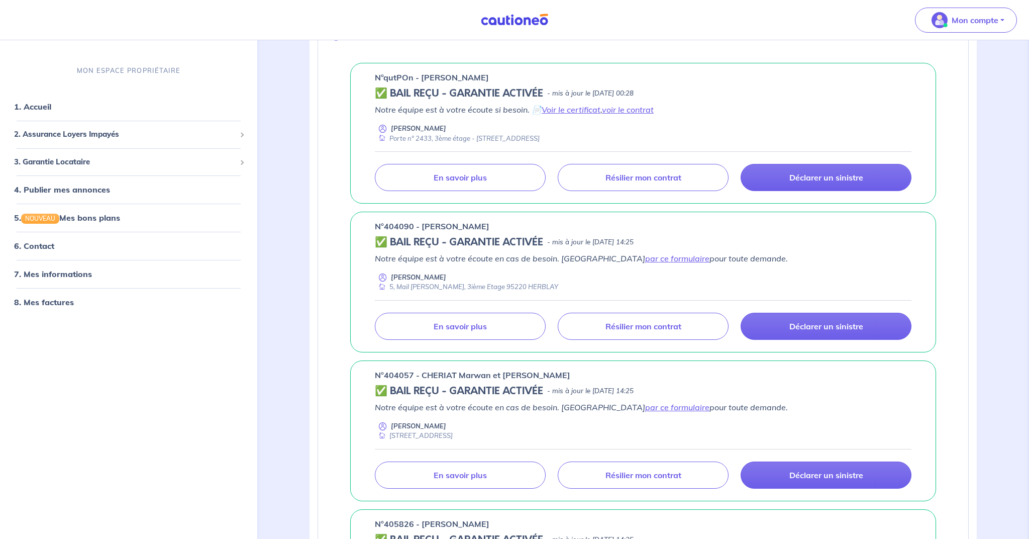
scroll to position [200, 0]
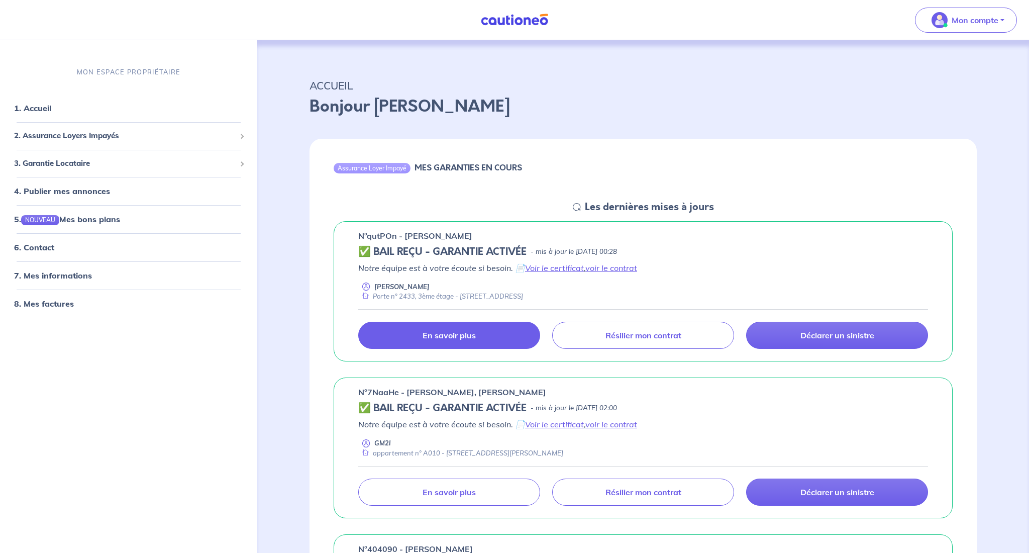
click at [461, 348] on div "n°qutPOn - Marylou BOURGOUIN ✅ BAIL REÇU - GARANTIE ACTIVÉE - mis à jour le 8 o…" at bounding box center [643, 291] width 619 height 141
click at [456, 327] on link "En savoir plus" at bounding box center [449, 335] width 182 height 27
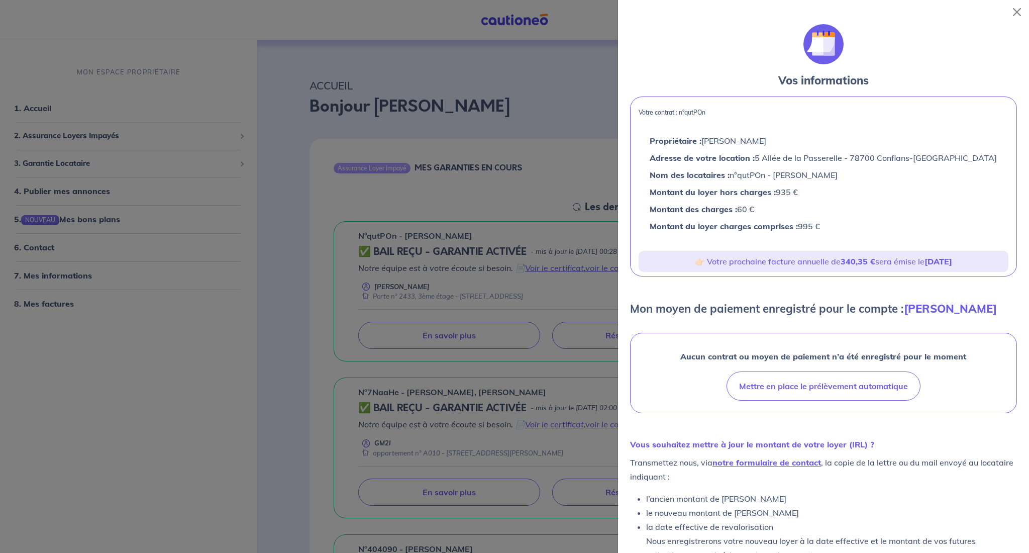
scroll to position [6, 0]
